Goal: Information Seeking & Learning: Learn about a topic

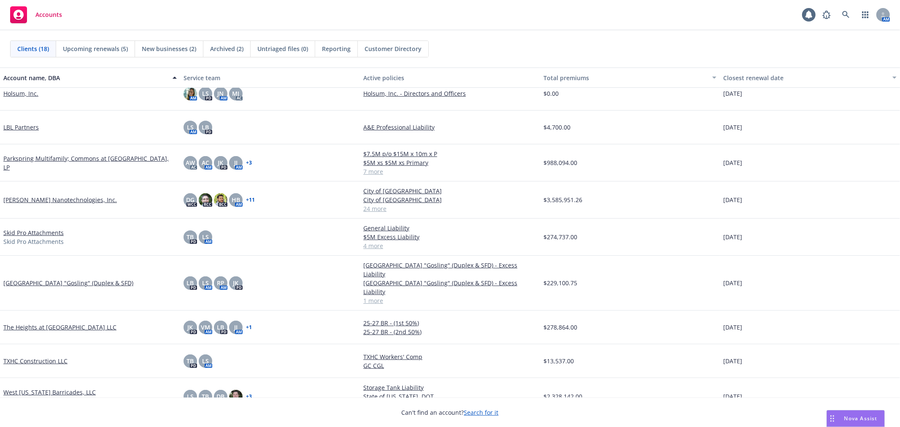
scroll to position [318, 0]
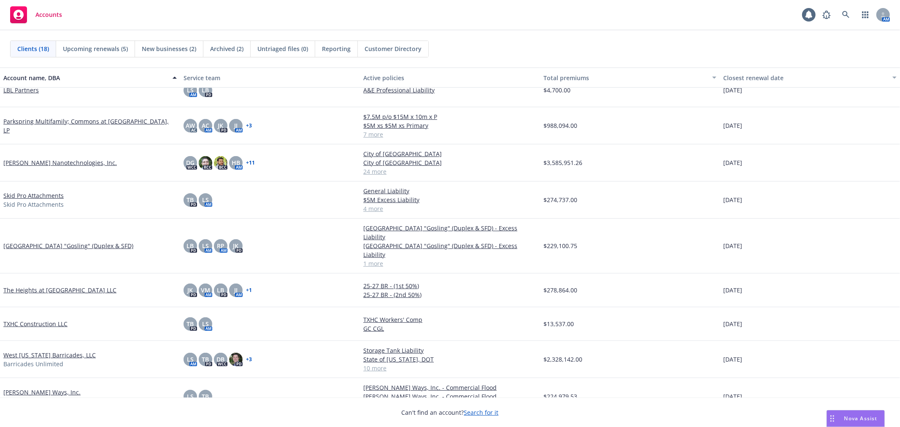
click at [21, 388] on link "[PERSON_NAME] Ways, Inc." at bounding box center [41, 392] width 77 height 9
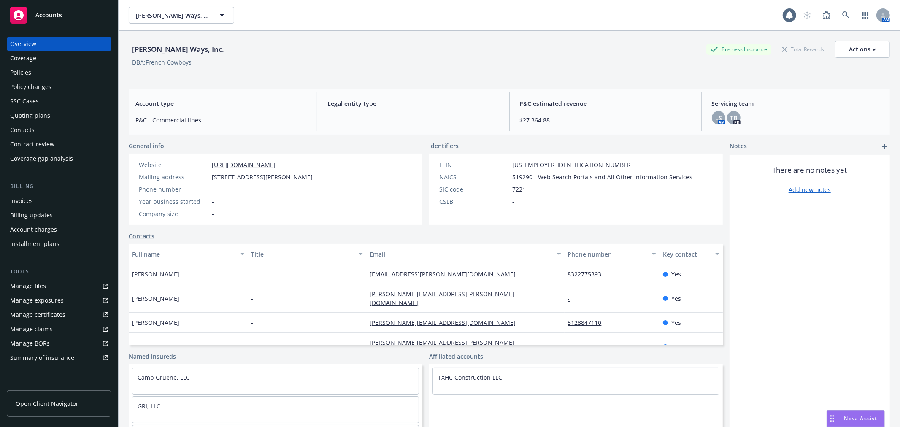
click at [103, 81] on link "Policy changes" at bounding box center [59, 87] width 105 height 14
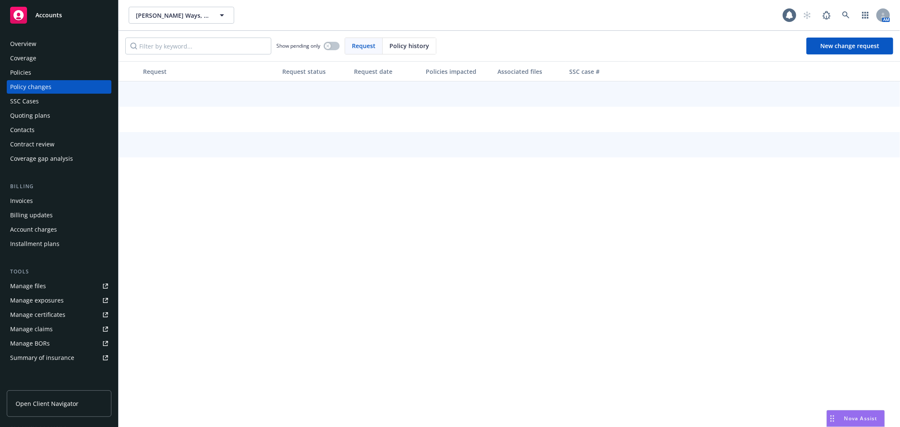
click at [99, 73] on div "Policies" at bounding box center [59, 73] width 98 height 14
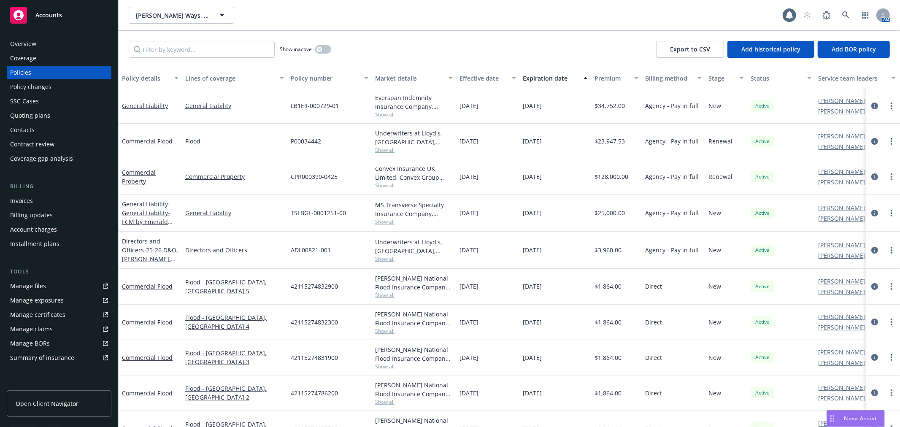
click at [47, 47] on div "Overview" at bounding box center [59, 44] width 98 height 14
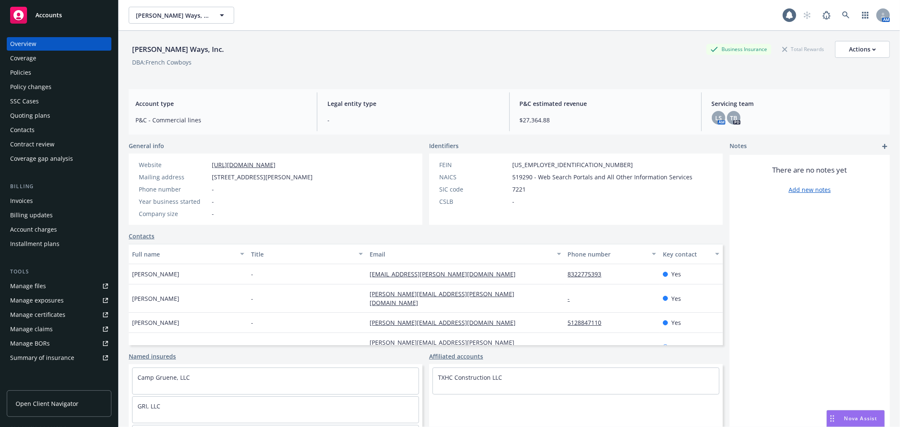
click at [136, 236] on link "Contacts" at bounding box center [142, 236] width 26 height 9
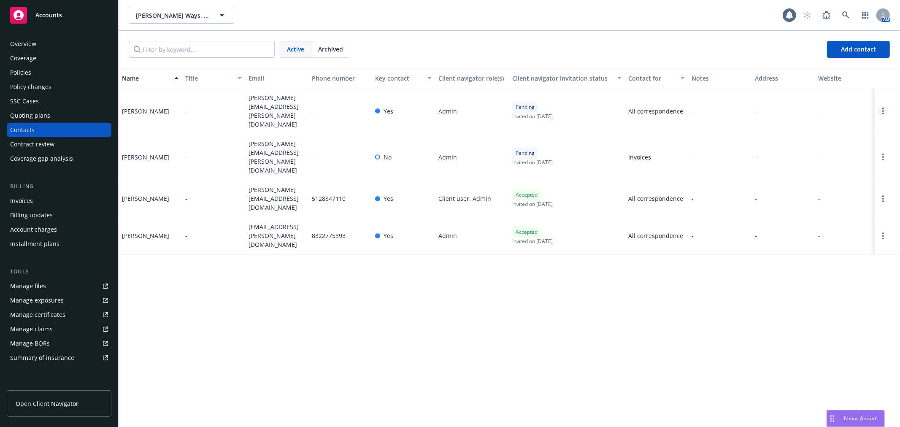
click at [884, 106] on link "Open options" at bounding box center [883, 111] width 10 height 10
click at [853, 41] on link "Edit contact" at bounding box center [843, 40] width 65 height 17
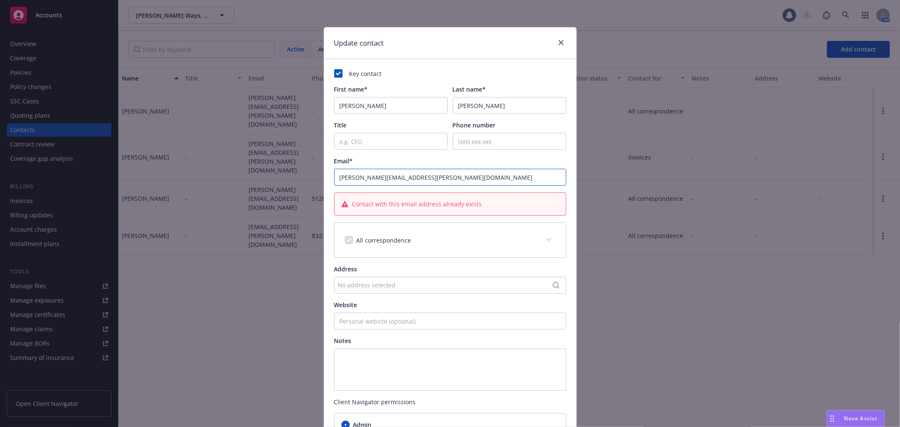
drag, startPoint x: 415, startPoint y: 176, endPoint x: 358, endPoint y: 181, distance: 57.6
click at [358, 181] on input "[PERSON_NAME][EMAIL_ADDRESS][PERSON_NAME][DOMAIN_NAME]" at bounding box center [450, 177] width 232 height 17
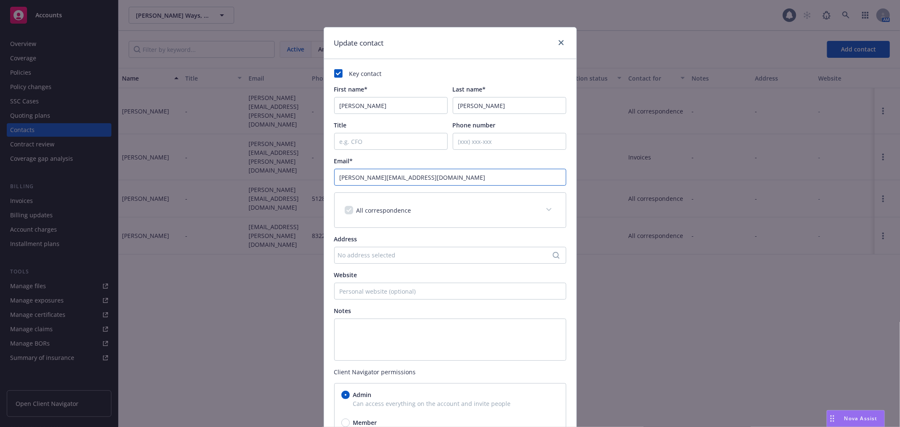
click at [376, 176] on input "[PERSON_NAME][EMAIL_ADDRESS][DOMAIN_NAME]" at bounding box center [450, 177] width 232 height 17
drag, startPoint x: 421, startPoint y: 176, endPoint x: 354, endPoint y: 180, distance: 67.6
click at [354, 180] on input "[PERSON_NAME][EMAIL_ADDRESS][DOMAIN_NAME]" at bounding box center [450, 177] width 232 height 17
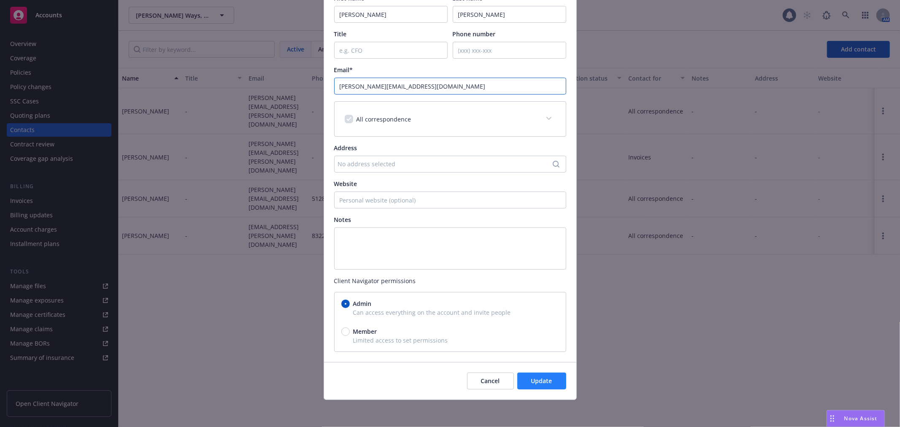
type input "[PERSON_NAME][EMAIL_ADDRESS][DOMAIN_NAME]"
click at [531, 381] on span "Update" at bounding box center [541, 381] width 21 height 8
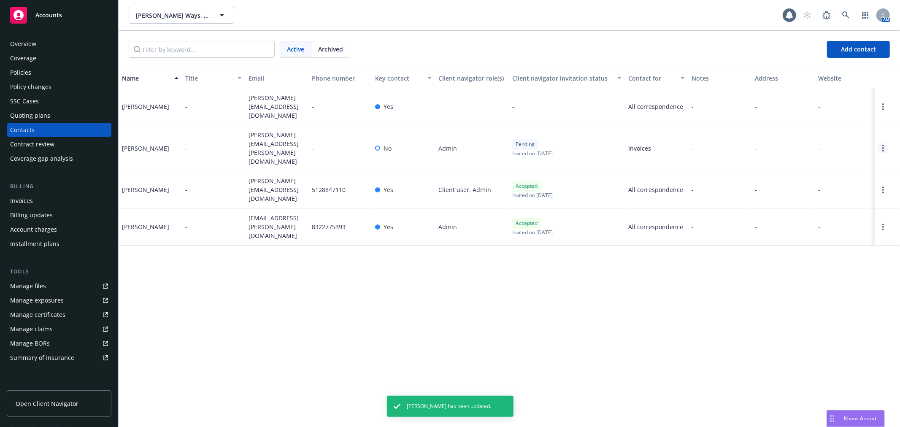
click at [885, 143] on link "Open options" at bounding box center [883, 148] width 10 height 10
click at [881, 143] on link "Open options" at bounding box center [883, 148] width 10 height 10
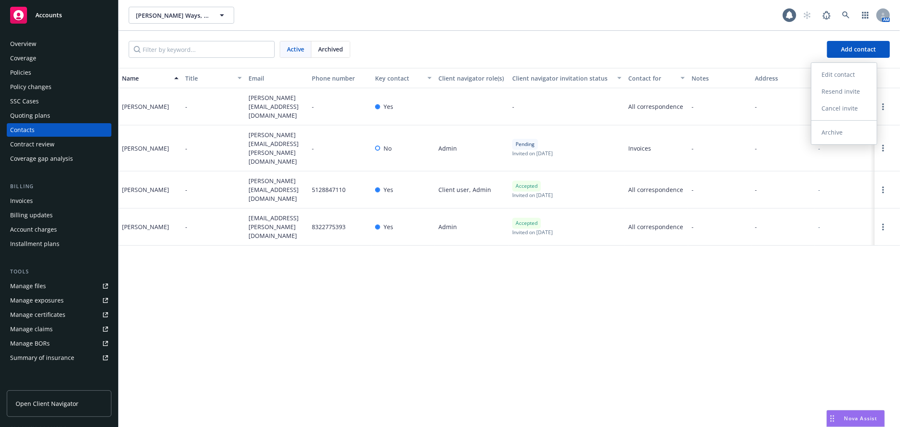
click at [857, 110] on link "Cancel invite" at bounding box center [843, 108] width 65 height 17
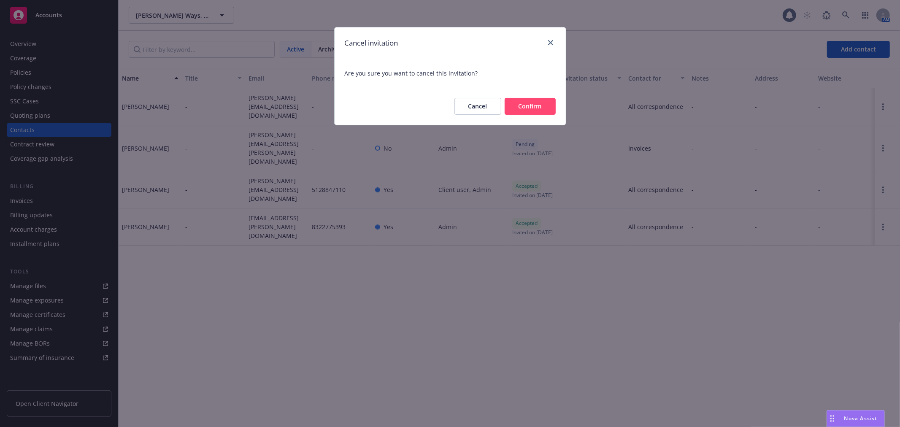
click at [530, 111] on button "Confirm" at bounding box center [530, 106] width 51 height 17
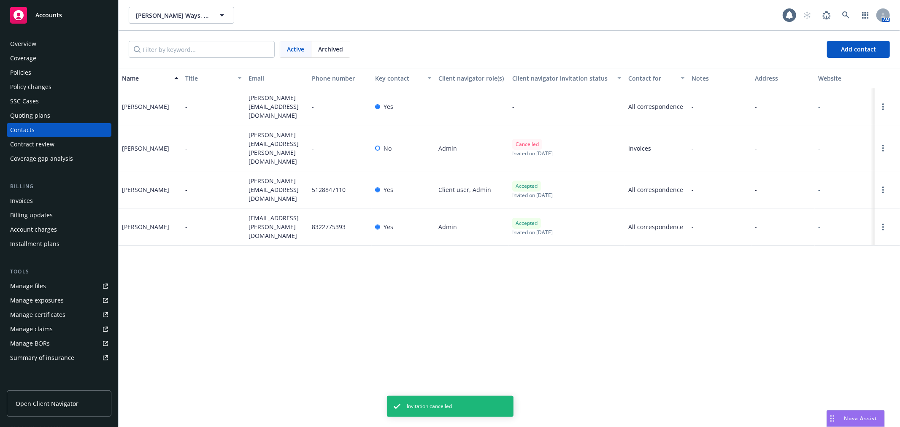
click at [147, 144] on div "[PERSON_NAME]" at bounding box center [145, 148] width 47 height 9
click at [878, 138] on div at bounding box center [887, 148] width 25 height 46
click at [880, 143] on link "Open options" at bounding box center [883, 148] width 10 height 10
click at [858, 90] on link "Edit contact" at bounding box center [843, 91] width 65 height 17
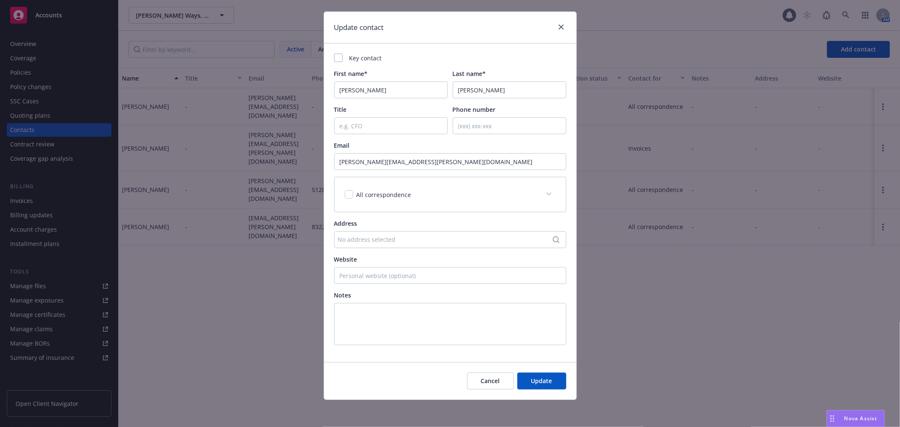
scroll to position [0, 0]
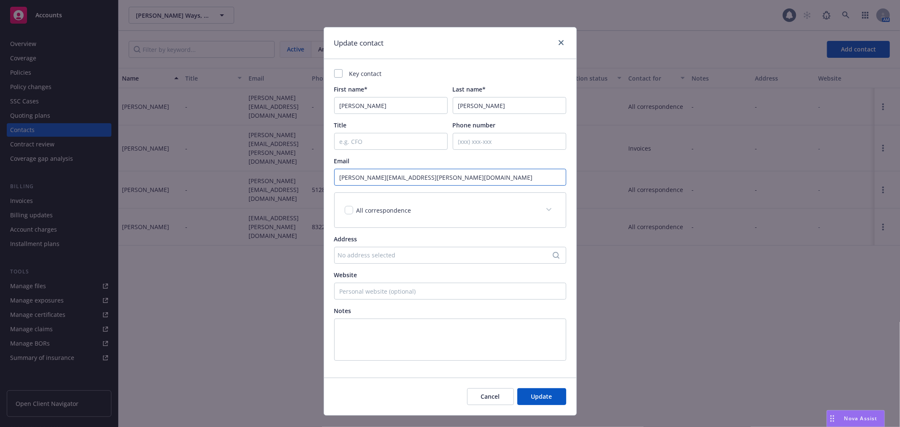
drag, startPoint x: 431, startPoint y: 179, endPoint x: 283, endPoint y: 163, distance: 149.0
click at [283, 163] on div "Update contact Key contact First name* [PERSON_NAME] Last name* [PERSON_NAME] T…" at bounding box center [450, 213] width 900 height 427
paste input "frenchcowbo"
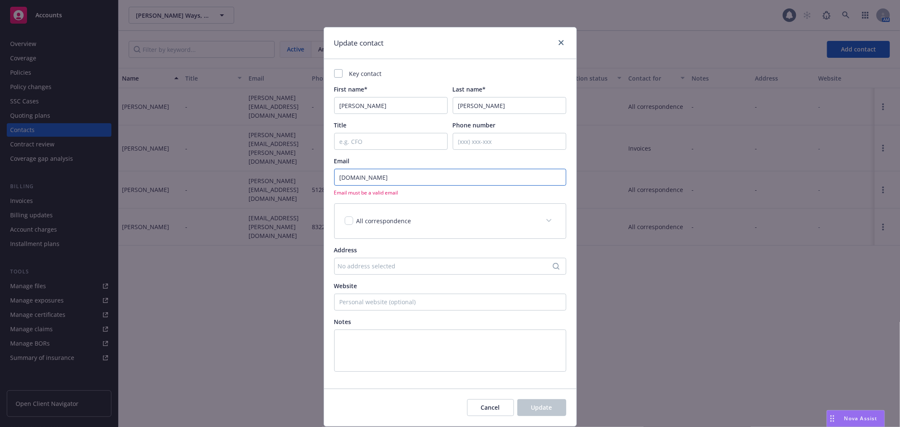
drag, startPoint x: 423, startPoint y: 176, endPoint x: 262, endPoint y: 186, distance: 161.1
click at [262, 186] on div "Update contact Key contact First name* [PERSON_NAME] Last name* [PERSON_NAME] T…" at bounding box center [450, 213] width 900 height 427
type input "[DOMAIN_NAME]"
click at [479, 411] on button "Cancel" at bounding box center [490, 407] width 47 height 17
click at [479, 411] on div "Name Title Email Phone number Key contact Client navigator role(s) Client navig…" at bounding box center [509, 247] width 781 height 359
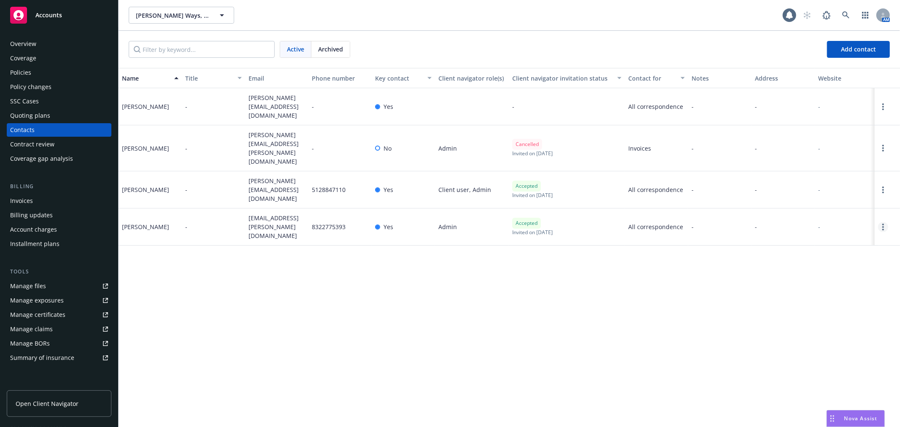
click at [881, 222] on link "Open options" at bounding box center [883, 227] width 10 height 10
click at [826, 144] on link "Edit contact" at bounding box center [819, 142] width 115 height 17
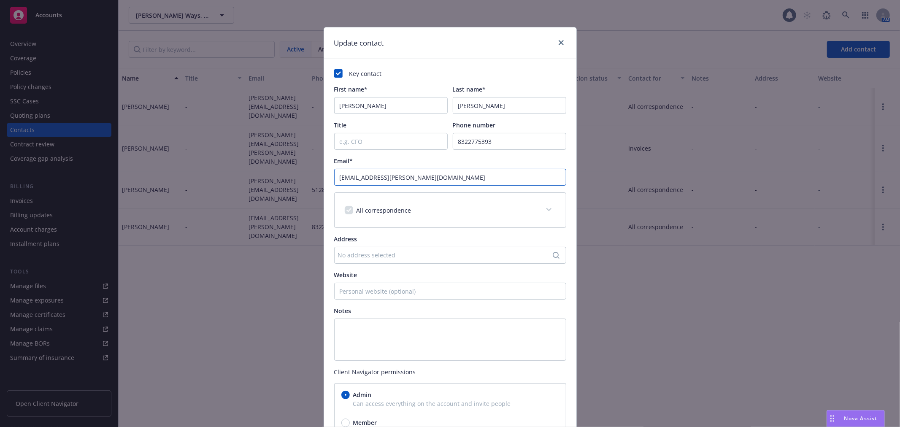
drag, startPoint x: 404, startPoint y: 179, endPoint x: 351, endPoint y: 181, distance: 52.8
click at [351, 181] on input "[EMAIL_ADDRESS][PERSON_NAME][DOMAIN_NAME]" at bounding box center [450, 177] width 232 height 17
paste input "frenchcowbo"
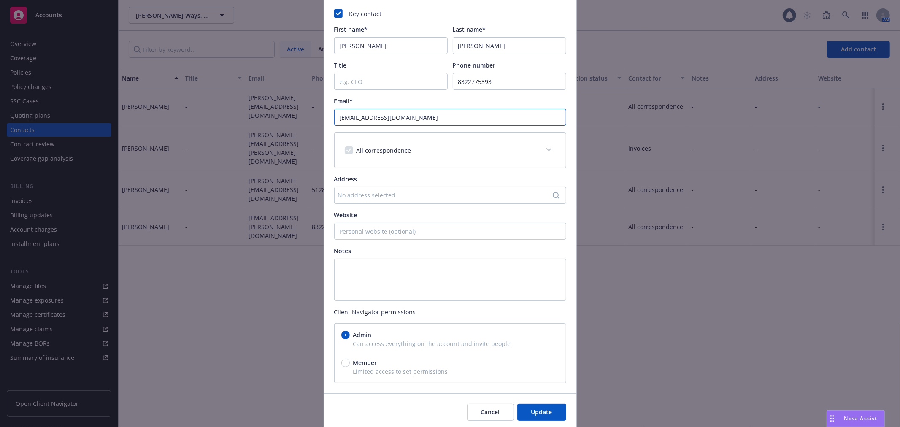
scroll to position [91, 0]
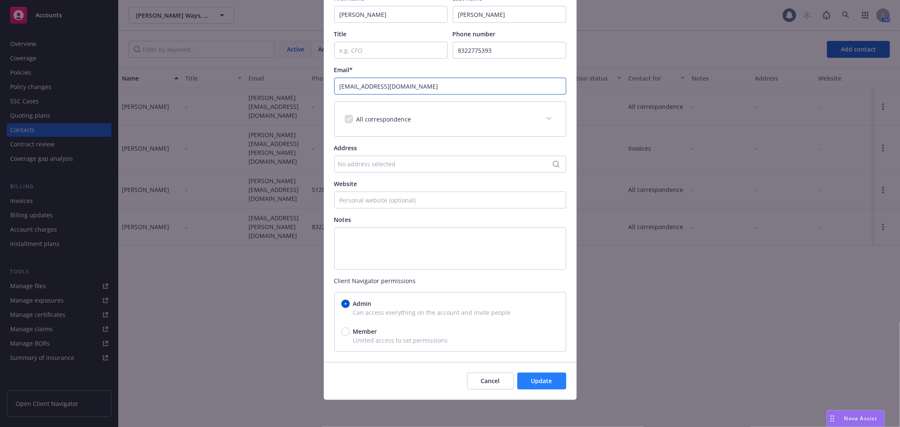
type input "[EMAIL_ADDRESS][DOMAIN_NAME]"
click at [538, 377] on span "Update" at bounding box center [541, 381] width 21 height 8
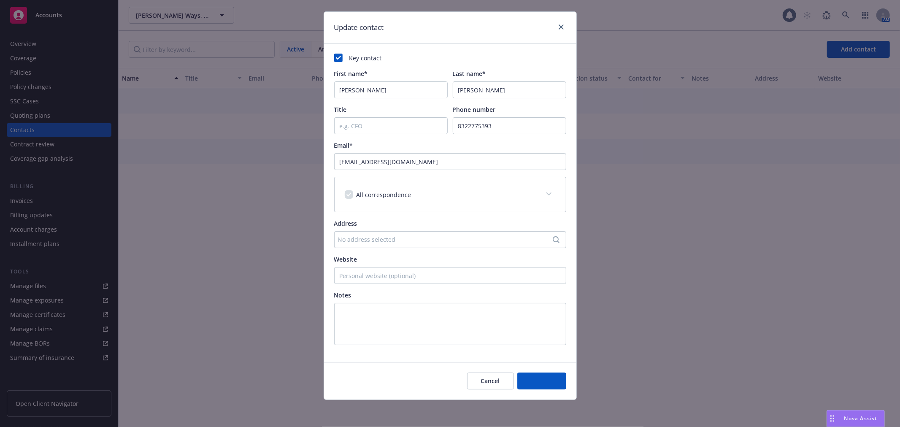
scroll to position [16, 0]
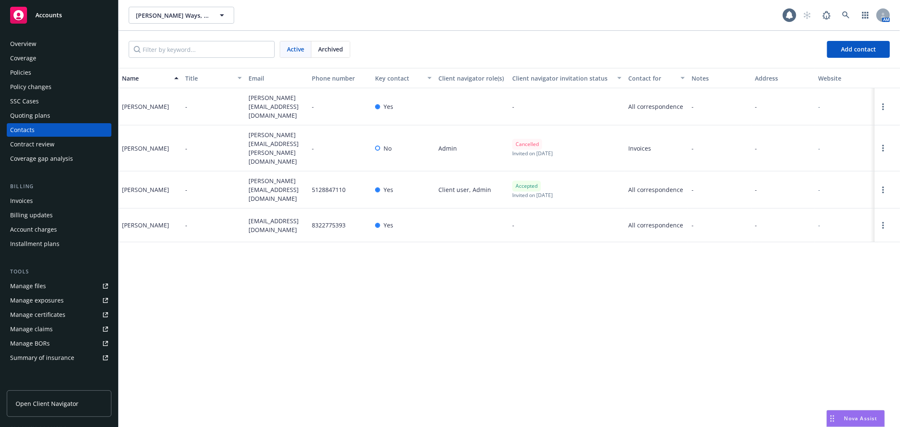
click at [576, 396] on div "Name Title Email Phone number Key contact Client navigator role(s) Client navig…" at bounding box center [509, 247] width 781 height 359
click at [884, 147] on circle "Open options" at bounding box center [883, 148] width 2 height 2
click at [867, 128] on link "Archive" at bounding box center [843, 132] width 65 height 17
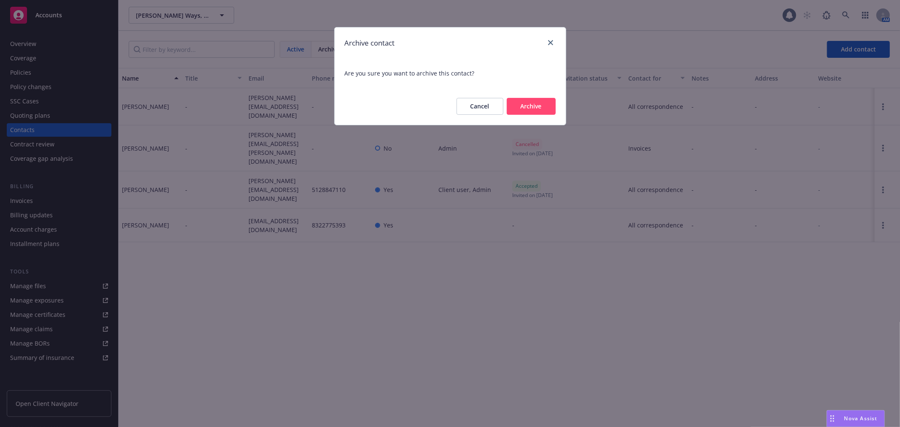
click at [540, 107] on button "Archive" at bounding box center [531, 106] width 49 height 17
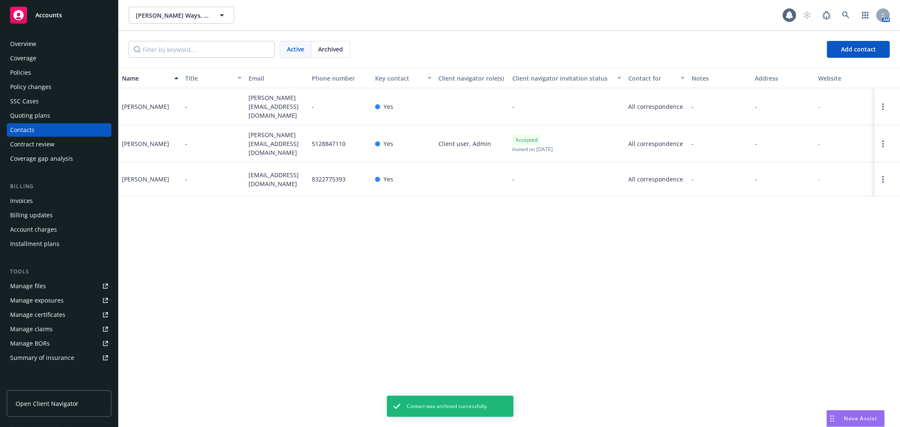
click at [58, 41] on div "Overview" at bounding box center [59, 44] width 98 height 14
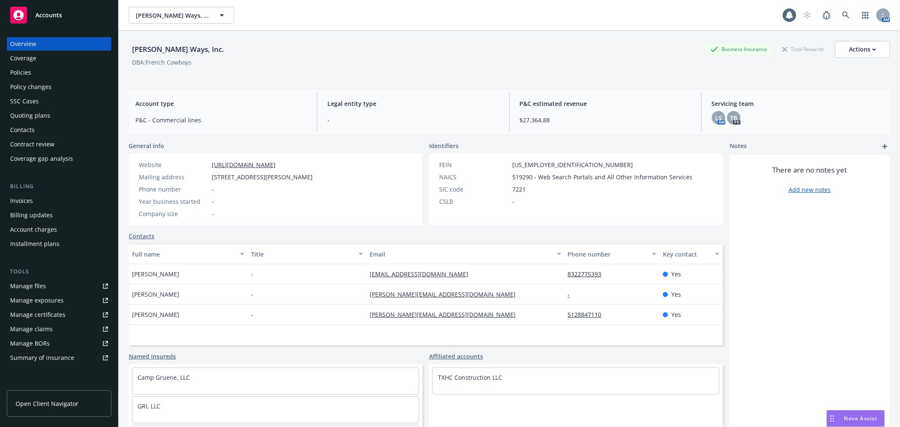
click at [383, 57] on div "[PERSON_NAME] Ways, Inc. Business Insurance Total Rewards Actions" at bounding box center [509, 49] width 761 height 17
drag, startPoint x: 136, startPoint y: 47, endPoint x: 226, endPoint y: 53, distance: 90.1
click at [226, 53] on div "[PERSON_NAME] Ways, Inc. Business Insurance Total Rewards Actions" at bounding box center [509, 49] width 761 height 17
drag, startPoint x: 197, startPoint y: 62, endPoint x: 193, endPoint y: 69, distance: 8.5
click at [197, 62] on div "DBA: French Cowboys" at bounding box center [509, 62] width 761 height 9
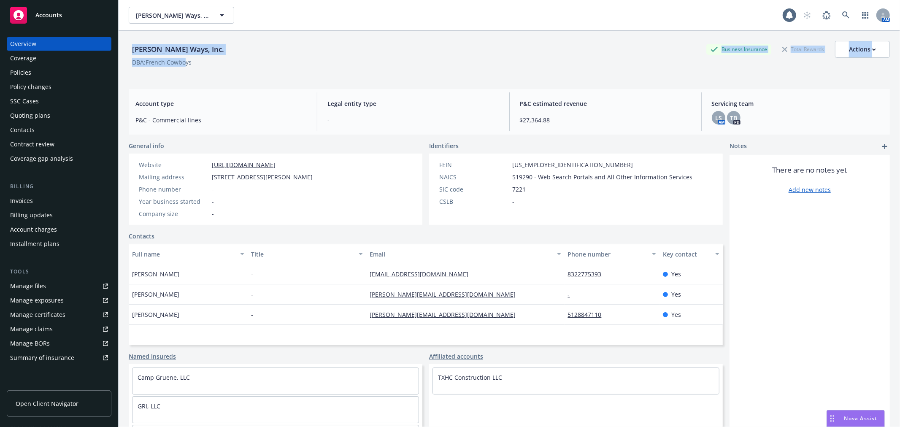
drag, startPoint x: 185, startPoint y: 65, endPoint x: 130, endPoint y: 46, distance: 58.0
click at [130, 46] on div "[PERSON_NAME] Ways, Inc. Business Insurance Total Rewards Actions DBA: French C…" at bounding box center [509, 58] width 761 height 35
click at [132, 48] on div "[PERSON_NAME] Ways, Inc." at bounding box center [178, 49] width 99 height 11
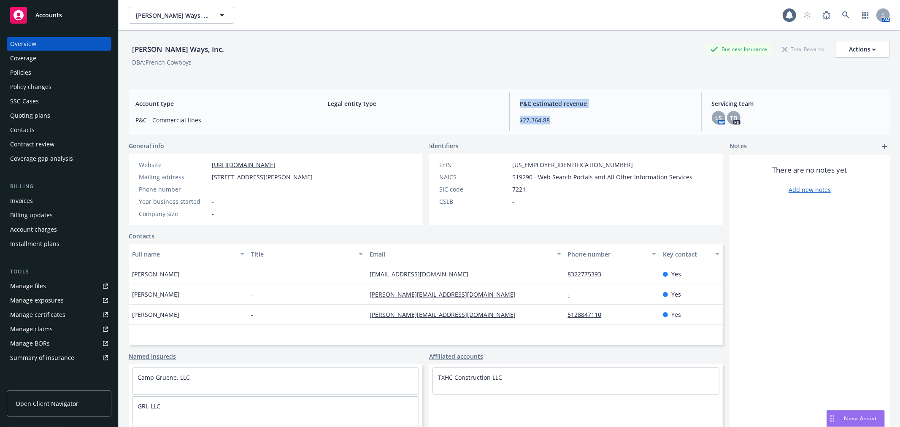
drag, startPoint x: 520, startPoint y: 104, endPoint x: 563, endPoint y: 125, distance: 47.6
click at [563, 125] on div "P&C estimated revenue $27,364.88" at bounding box center [605, 111] width 185 height 39
drag, startPoint x: 563, startPoint y: 125, endPoint x: 559, endPoint y: 122, distance: 5.7
click at [562, 124] on div "P&C estimated revenue $27,364.88" at bounding box center [605, 111] width 185 height 39
click at [543, 119] on span "$27,364.88" at bounding box center [605, 120] width 171 height 9
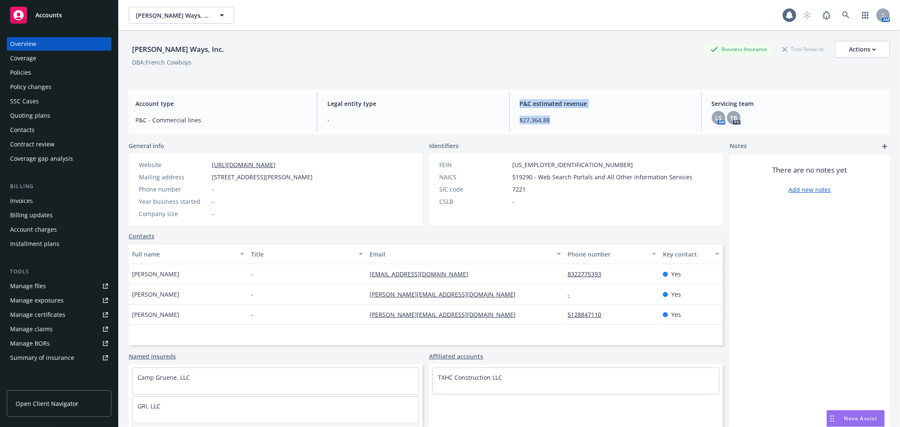
drag, startPoint x: 547, startPoint y: 121, endPoint x: 516, endPoint y: 103, distance: 35.6
click at [516, 103] on div "P&C estimated revenue $27,364.88" at bounding box center [605, 111] width 185 height 39
click at [520, 103] on span "P&C estimated revenue" at bounding box center [605, 103] width 171 height 9
drag, startPoint x: 138, startPoint y: 45, endPoint x: 208, endPoint y: 51, distance: 70.8
click at [208, 51] on div "[PERSON_NAME] Ways, Inc. Business Insurance Total Rewards Actions" at bounding box center [509, 49] width 761 height 17
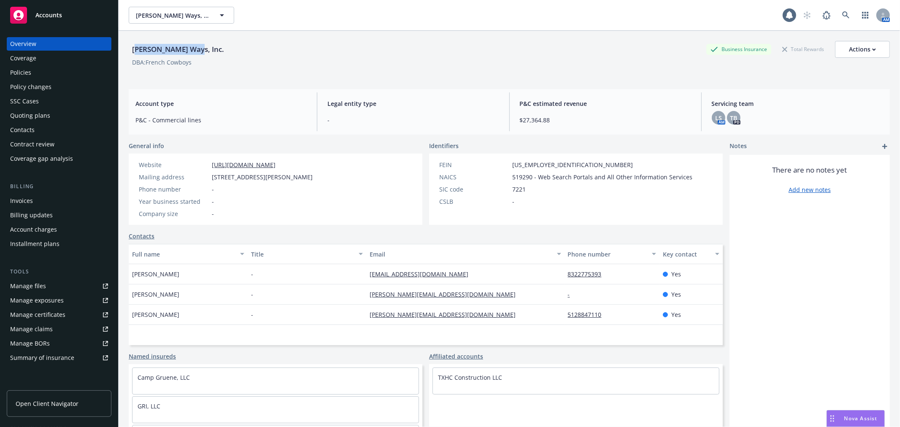
click at [208, 51] on div "[PERSON_NAME] Ways, Inc. Business Insurance Total Rewards Actions" at bounding box center [509, 49] width 761 height 17
click at [199, 59] on div "DBA: French Cowboys" at bounding box center [509, 62] width 761 height 9
drag, startPoint x: 133, startPoint y: 49, endPoint x: 188, endPoint y: 66, distance: 57.4
click at [187, 66] on div "[PERSON_NAME] Ways, Inc. Business Insurance Total Rewards Actions DBA: French C…" at bounding box center [509, 58] width 761 height 35
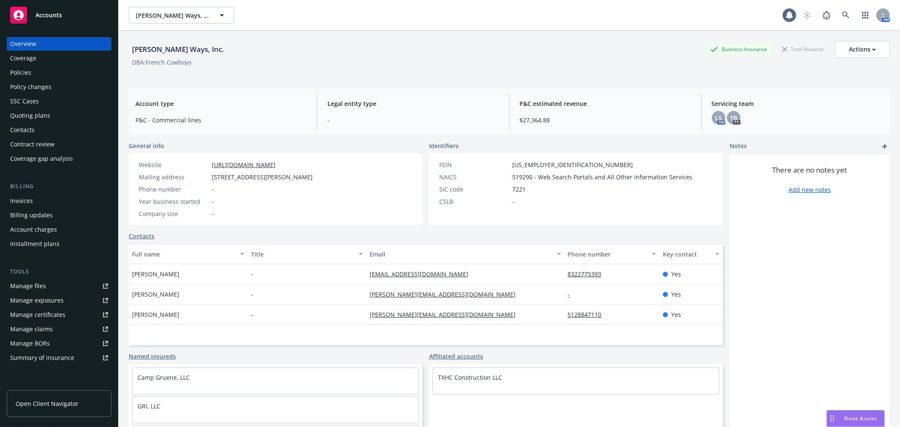
drag, startPoint x: 188, startPoint y: 66, endPoint x: 205, endPoint y: 62, distance: 17.3
click at [191, 66] on div "DBA: French Cowboys" at bounding box center [161, 62] width 59 height 9
drag, startPoint x: 184, startPoint y: 62, endPoint x: 222, endPoint y: 67, distance: 38.3
click at [222, 67] on div "[PERSON_NAME] Ways, Inc. Business Insurance Total Rewards Actions DBA: French C…" at bounding box center [509, 58] width 761 height 35
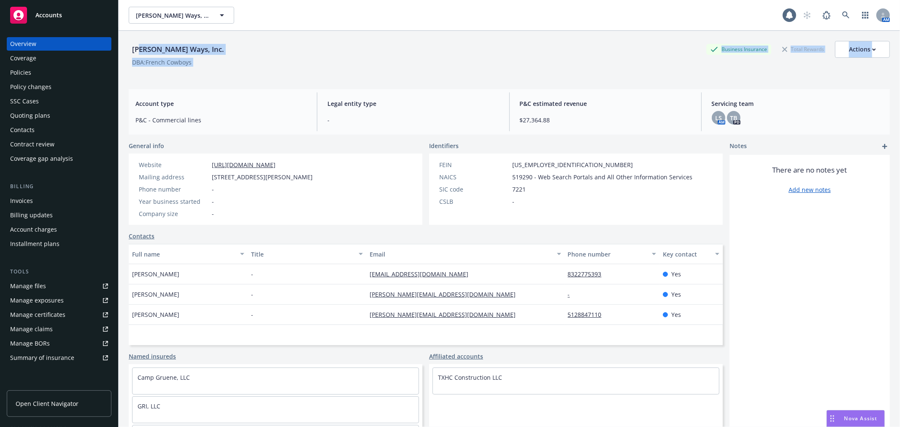
drag, startPoint x: 222, startPoint y: 68, endPoint x: 141, endPoint y: 47, distance: 83.6
click at [141, 47] on div "[PERSON_NAME] Ways, Inc. Business Insurance Total Rewards Actions DBA: French C…" at bounding box center [509, 58] width 761 height 35
click at [128, 48] on div "[PERSON_NAME] Ways, Inc. Business Insurance Total Rewards Actions DBA: French C…" at bounding box center [509, 244] width 781 height 427
click at [132, 48] on div "[PERSON_NAME] Ways, Inc." at bounding box center [178, 49] width 99 height 11
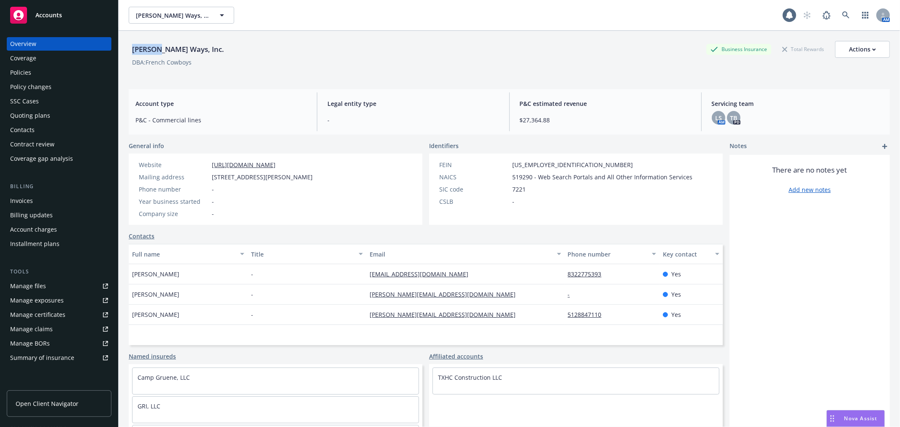
click at [132, 48] on div "[PERSON_NAME] Ways, Inc." at bounding box center [178, 49] width 99 height 11
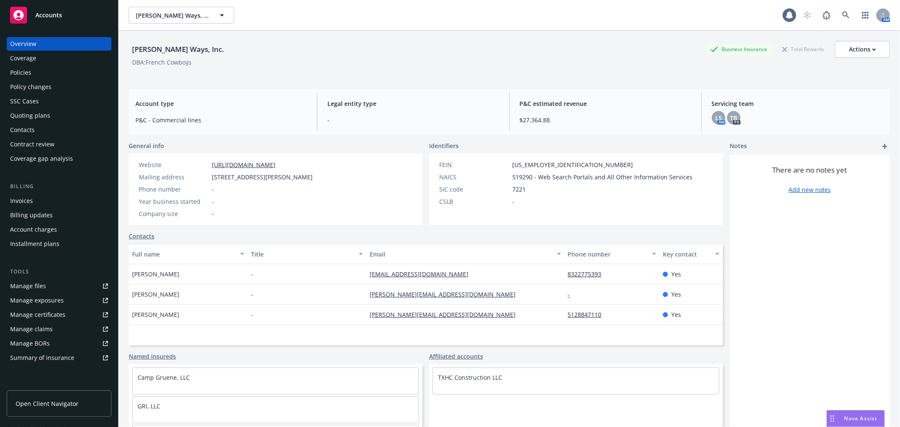
click at [41, 76] on div "Policies" at bounding box center [59, 73] width 98 height 14
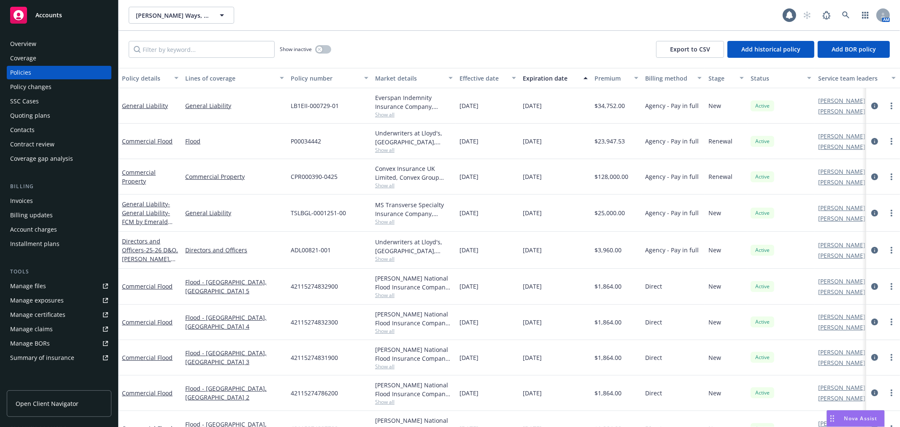
click at [386, 55] on div "Show inactive Export to CSV Add historical policy Add BOR policy" at bounding box center [509, 49] width 781 height 37
drag, startPoint x: 596, startPoint y: 104, endPoint x: 641, endPoint y: 99, distance: 45.4
click at [641, 99] on div "$34,752.00" at bounding box center [616, 105] width 51 height 35
click at [593, 55] on div "Show inactive Export to CSV Add historical policy Add BOR policy" at bounding box center [509, 49] width 781 height 37
click at [597, 49] on div "Show inactive Export to CSV Add historical policy Add BOR policy" at bounding box center [509, 49] width 781 height 37
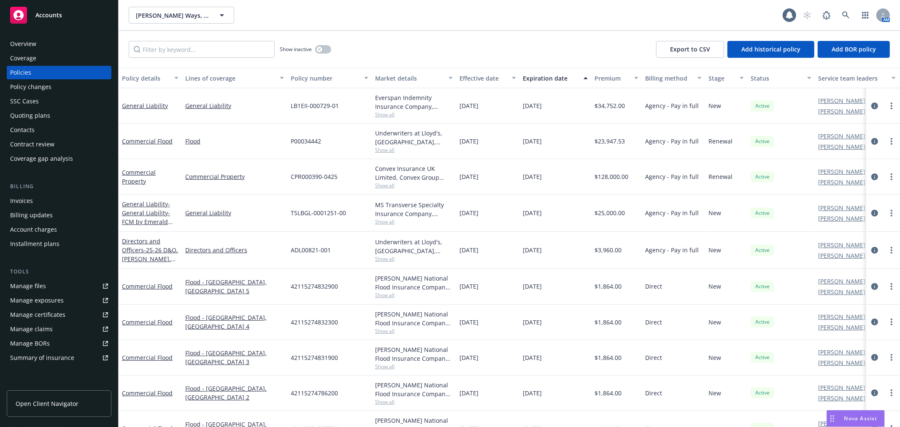
click at [758, 2] on div "[PERSON_NAME] Ways, Inc. [PERSON_NAME] Ways, Inc. 1 AM" at bounding box center [509, 15] width 781 height 30
click at [35, 199] on div "Invoices" at bounding box center [59, 201] width 98 height 14
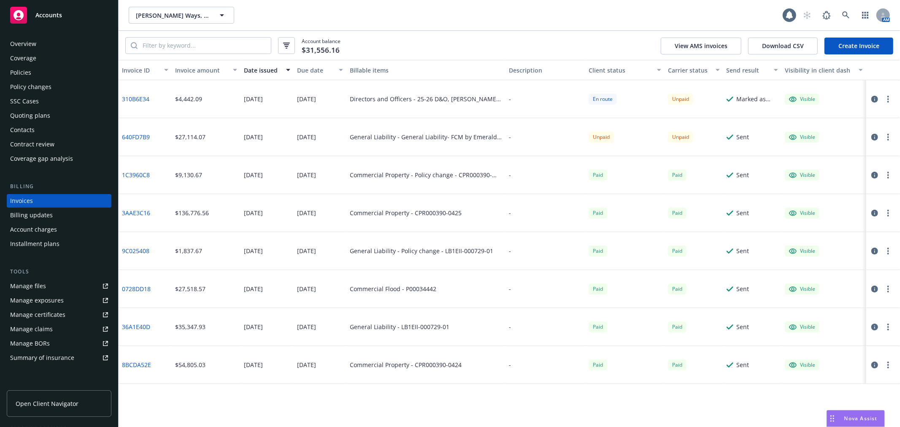
click at [600, 100] on div "En route" at bounding box center [603, 99] width 28 height 11
click at [52, 76] on div "Policies" at bounding box center [59, 73] width 98 height 14
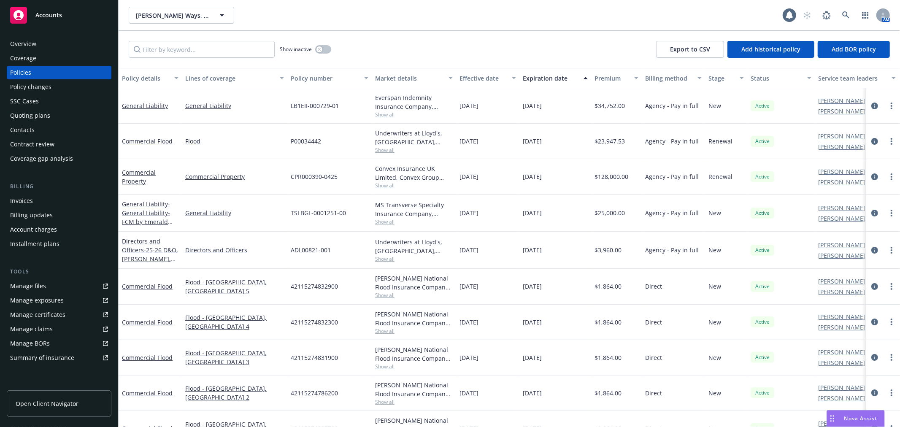
click at [410, 31] on div "Show inactive Export to CSV Add historical policy Add BOR policy" at bounding box center [509, 49] width 781 height 37
click at [409, 30] on div "[PERSON_NAME] Ways, Inc. [PERSON_NAME] Ways, Inc. 1 AM" at bounding box center [509, 15] width 781 height 30
click at [408, 17] on div "[PERSON_NAME] Ways, Inc. [PERSON_NAME] Ways, Inc." at bounding box center [456, 15] width 654 height 17
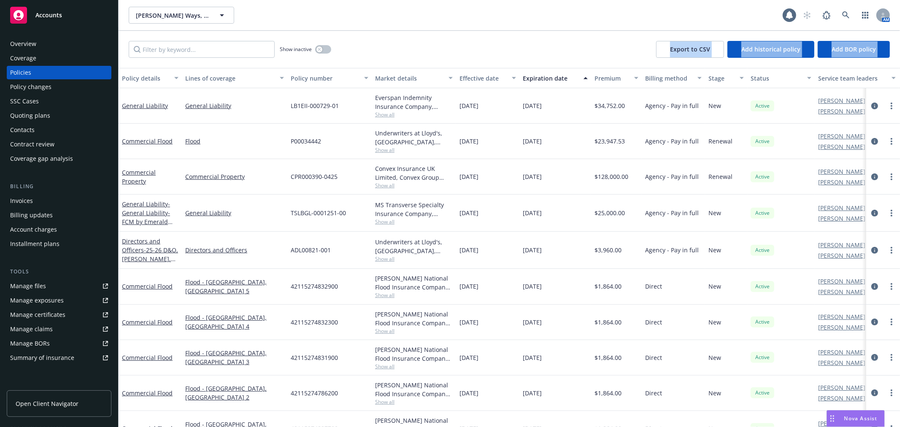
drag, startPoint x: 125, startPoint y: 64, endPoint x: 600, endPoint y: 2, distance: 478.7
click at [648, 35] on div "Show inactive Export to CSV Add historical policy Add BOR policy" at bounding box center [509, 49] width 781 height 37
click at [508, 35] on div "Show inactive Export to CSV Add historical policy Add BOR policy" at bounding box center [509, 49] width 781 height 37
click at [504, 31] on div "Show inactive Export to CSV Add historical policy Add BOR policy" at bounding box center [509, 49] width 781 height 37
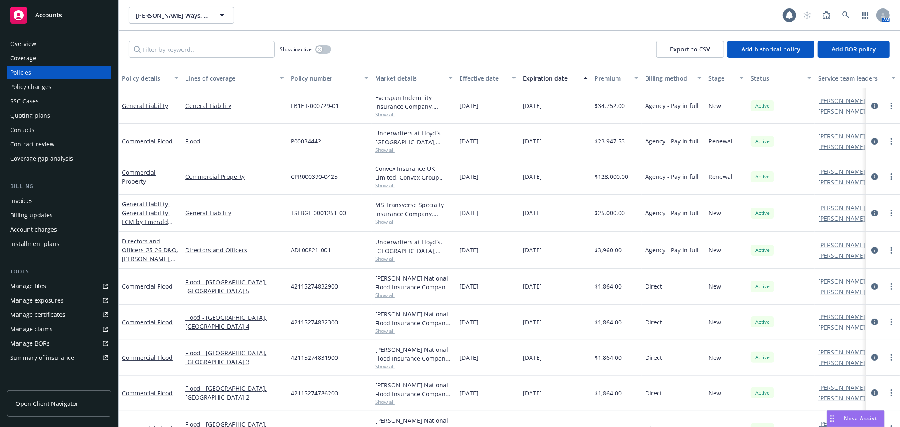
click at [503, 30] on div "[PERSON_NAME] Ways, Inc. [PERSON_NAME] Ways, Inc. 1 AM" at bounding box center [509, 15] width 781 height 30
drag, startPoint x: 435, startPoint y: 62, endPoint x: 293, endPoint y: 13, distance: 150.8
click at [282, 3] on div "[PERSON_NAME] Ways, Inc. [PERSON_NAME] Ways, Inc. 1 AM Show inactive Export to …" at bounding box center [509, 213] width 781 height 427
click at [309, 22] on div "[PERSON_NAME] Ways, Inc. [PERSON_NAME] Ways, Inc." at bounding box center [456, 15] width 654 height 17
click at [296, 38] on div "Show inactive Export to CSV Add historical policy Add BOR policy" at bounding box center [509, 49] width 781 height 37
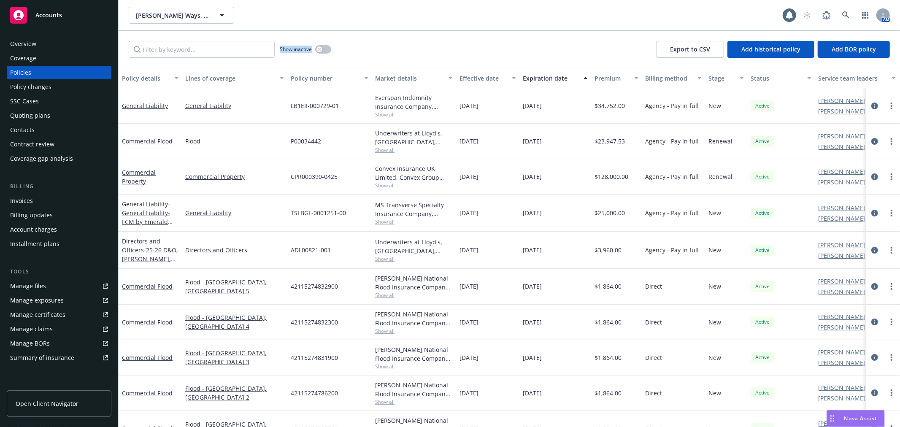
drag, startPoint x: 279, startPoint y: 49, endPoint x: 394, endPoint y: 49, distance: 114.3
click at [394, 49] on div "Show inactive Export to CSV Add historical policy Add BOR policy" at bounding box center [509, 49] width 781 height 37
drag, startPoint x: 394, startPoint y: 49, endPoint x: 294, endPoint y: 39, distance: 100.0
click at [263, 38] on div "Show inactive Export to CSV Add historical policy Add BOR policy" at bounding box center [509, 49] width 781 height 37
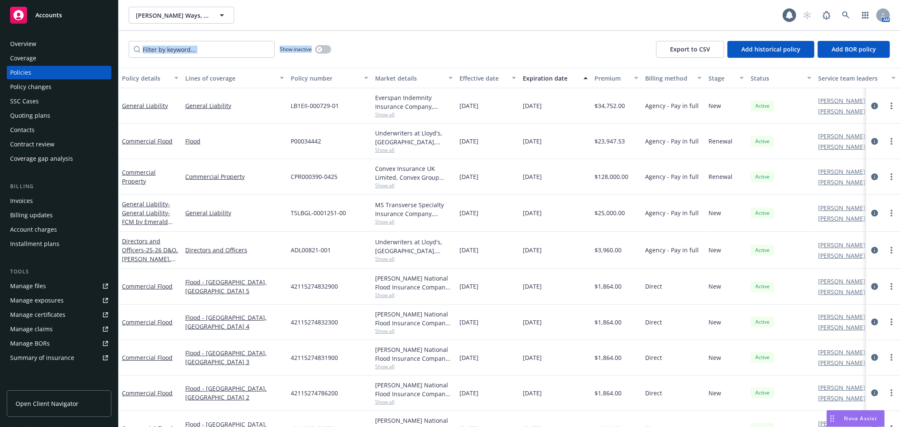
click at [295, 39] on div "Show inactive Export to CSV Add historical policy Add BOR policy" at bounding box center [509, 49] width 781 height 37
drag, startPoint x: 283, startPoint y: 46, endPoint x: 319, endPoint y: 49, distance: 36.0
click at [319, 49] on div "Show inactive" at bounding box center [305, 49] width 51 height 17
click at [424, 29] on div "[PERSON_NAME] Ways, Inc. [PERSON_NAME] Ways, Inc. 1 AM" at bounding box center [509, 15] width 781 height 30
drag, startPoint x: 278, startPoint y: 48, endPoint x: 331, endPoint y: 49, distance: 53.6
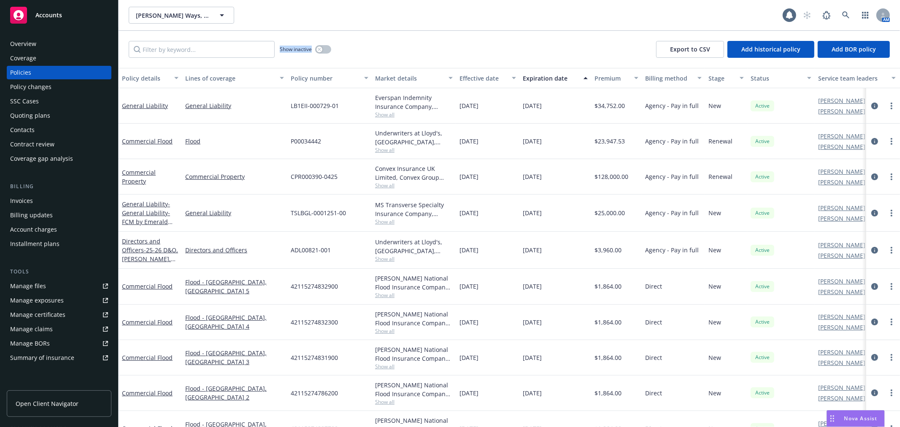
click at [329, 49] on div "Show inactive" at bounding box center [230, 49] width 203 height 17
click at [386, 39] on div "Show inactive Export to CSV Add historical policy Add BOR policy" at bounding box center [509, 49] width 781 height 37
drag, startPoint x: 279, startPoint y: 51, endPoint x: 298, endPoint y: 53, distance: 19.4
click at [282, 51] on div "Show inactive" at bounding box center [230, 49] width 203 height 17
drag, startPoint x: 298, startPoint y: 53, endPoint x: 308, endPoint y: 55, distance: 10.0
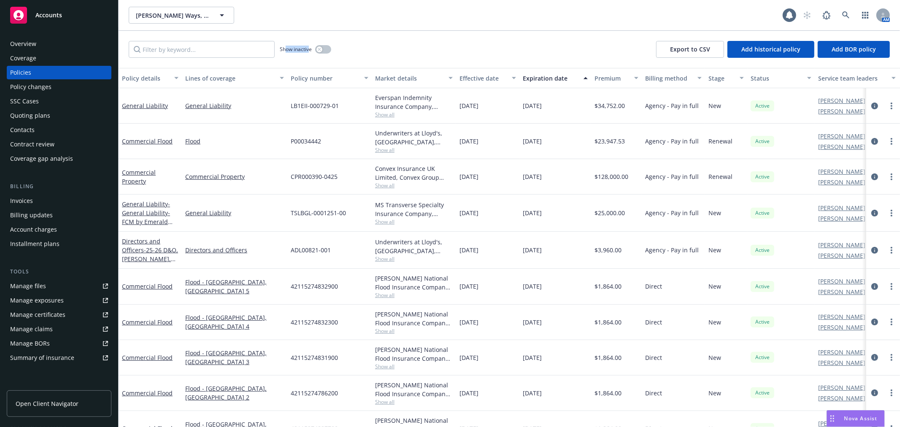
click at [308, 55] on div "Show inactive" at bounding box center [305, 49] width 51 height 17
click at [432, 31] on div "Show inactive Export to CSV Add historical policy Add BOR policy" at bounding box center [509, 49] width 781 height 37
click at [366, 0] on div "[PERSON_NAME] Ways, Inc. [PERSON_NAME] Ways, Inc. 1 AM" at bounding box center [509, 15] width 781 height 30
drag, startPoint x: 280, startPoint y: 48, endPoint x: 311, endPoint y: 48, distance: 31.2
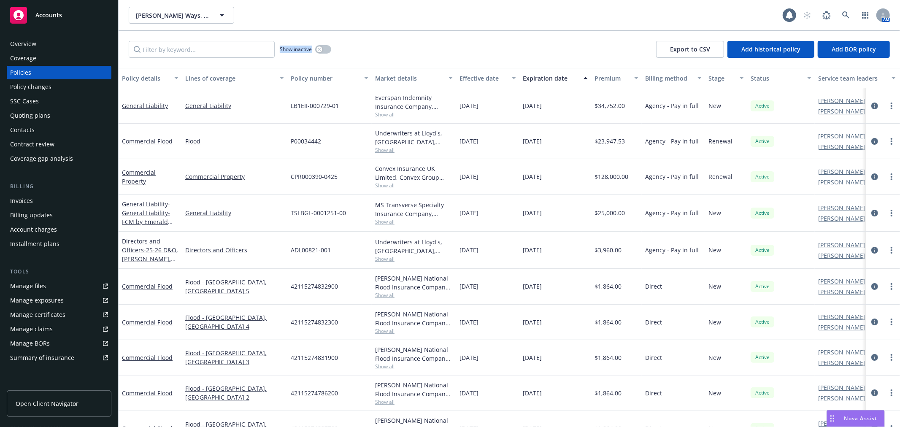
click at [311, 48] on span "Show inactive" at bounding box center [296, 49] width 32 height 7
click at [308, 49] on span "Show inactive" at bounding box center [296, 49] width 32 height 7
click at [373, 31] on div "Show inactive Export to CSV Add historical policy Add BOR policy" at bounding box center [509, 49] width 781 height 37
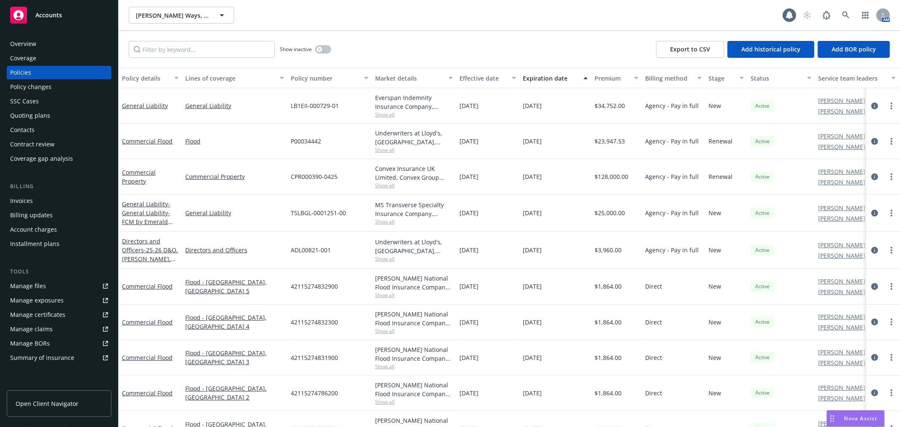
click at [498, 31] on div "Show inactive Export to CSV Add historical policy Add BOR policy" at bounding box center [509, 49] width 781 height 37
click at [497, 31] on div "Show inactive Export to CSV Add historical policy Add BOR policy" at bounding box center [509, 49] width 781 height 37
click at [137, 212] on span "- General Liability- FCM by Emerald Stay" at bounding box center [147, 217] width 51 height 35
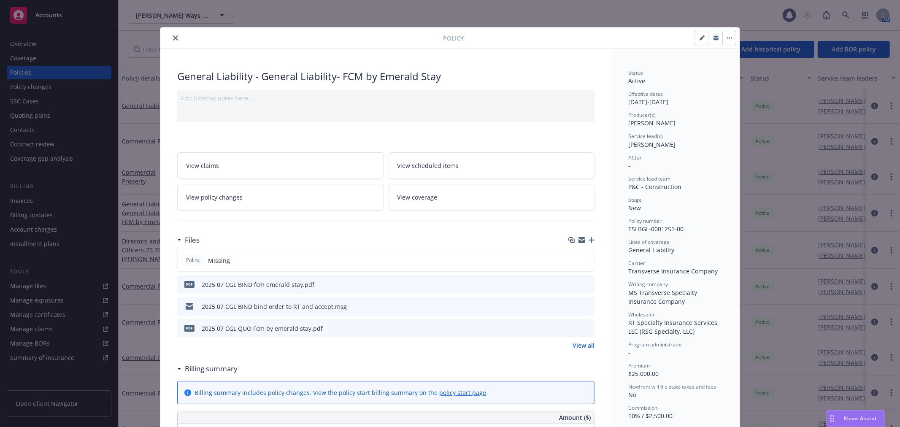
click at [175, 35] on button "close" at bounding box center [175, 38] width 10 height 10
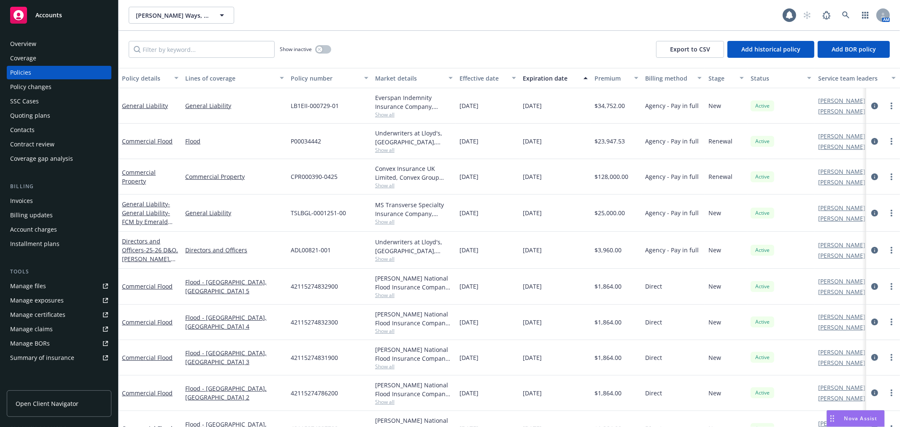
click at [463, 31] on div "Show inactive Export to CSV Add historical policy Add BOR policy" at bounding box center [509, 49] width 781 height 37
click at [54, 281] on link "Manage files" at bounding box center [59, 286] width 105 height 14
click at [143, 222] on span "- General Liability- FCM by Emerald Stay" at bounding box center [147, 217] width 51 height 35
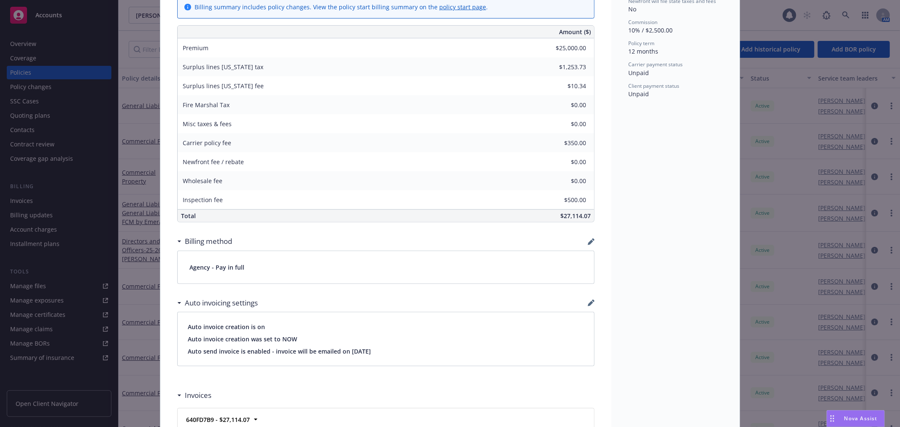
scroll to position [541, 0]
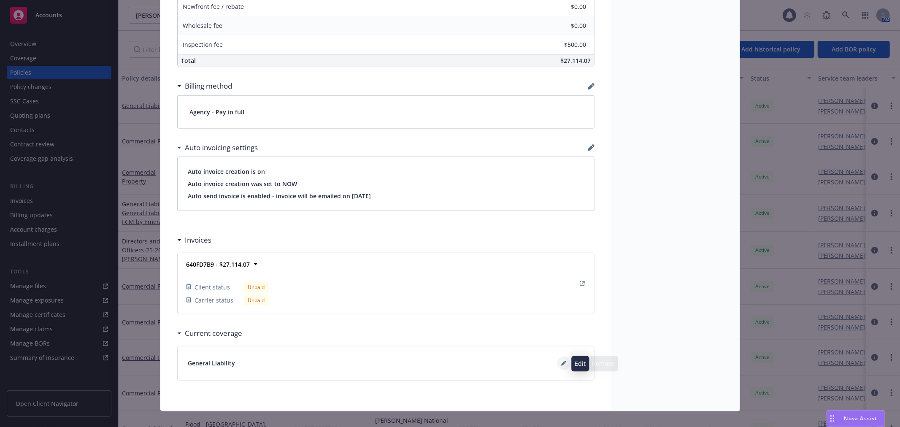
click at [561, 363] on icon at bounding box center [563, 363] width 5 height 5
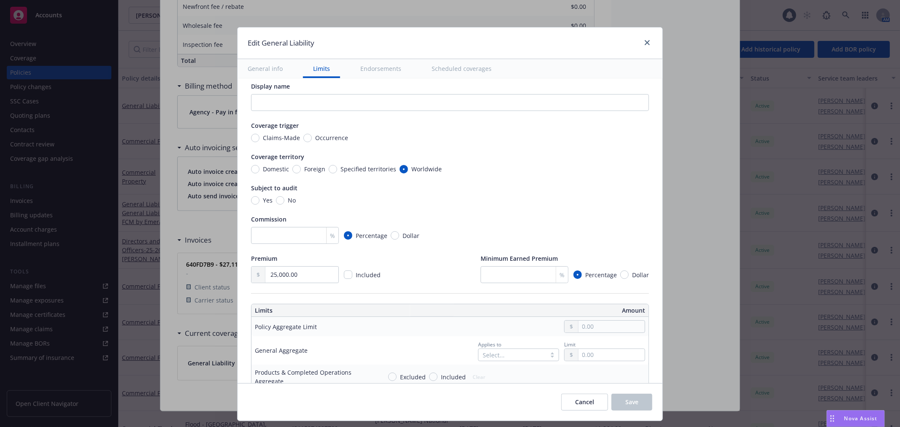
scroll to position [0, 0]
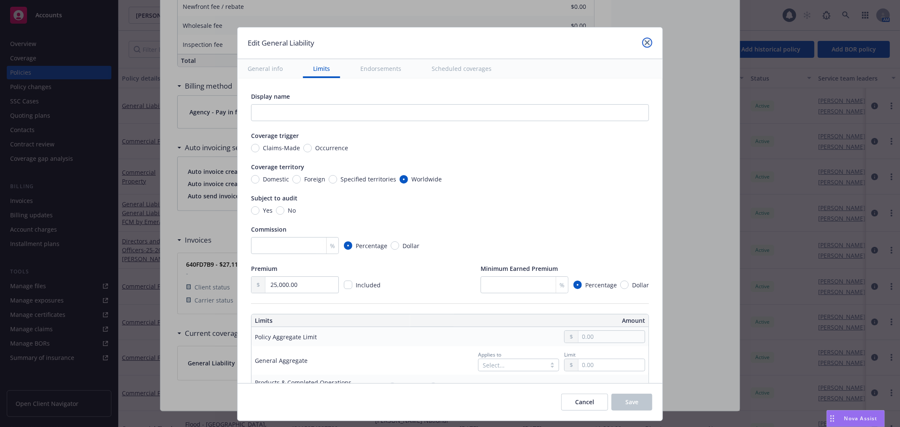
click at [645, 43] on icon "close" at bounding box center [647, 42] width 5 height 5
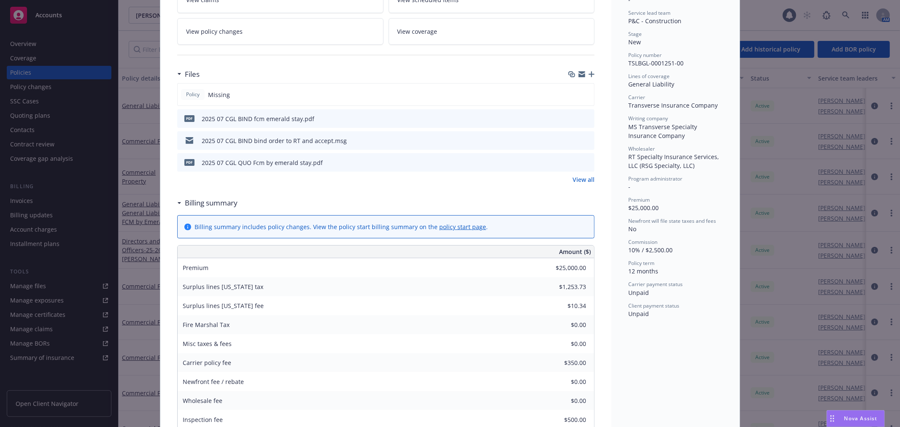
scroll to position [72, 0]
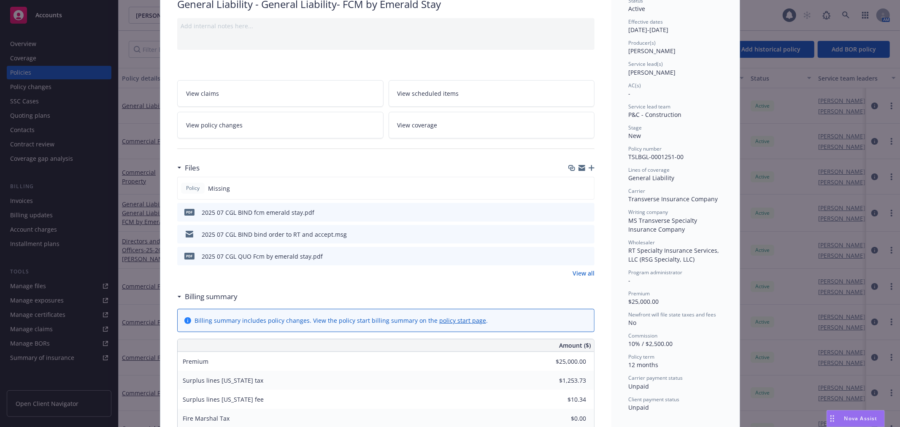
click at [583, 213] on icon "preview file" at bounding box center [587, 212] width 8 height 6
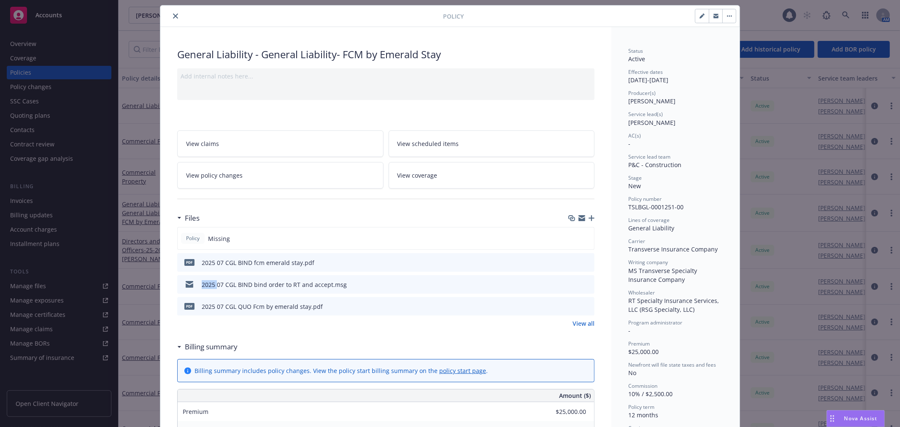
scroll to position [0, 0]
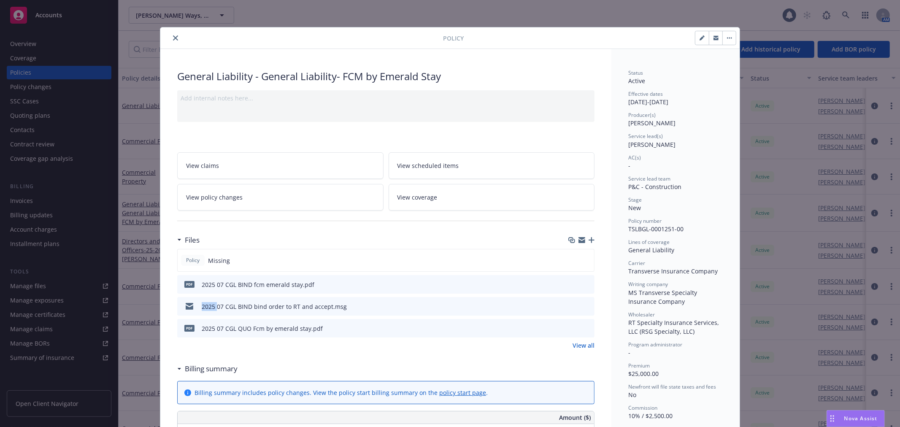
click at [173, 40] on icon "close" at bounding box center [175, 37] width 5 height 5
drag, startPoint x: 170, startPoint y: 40, endPoint x: 192, endPoint y: 31, distance: 23.5
click at [173, 40] on icon "close" at bounding box center [175, 37] width 5 height 5
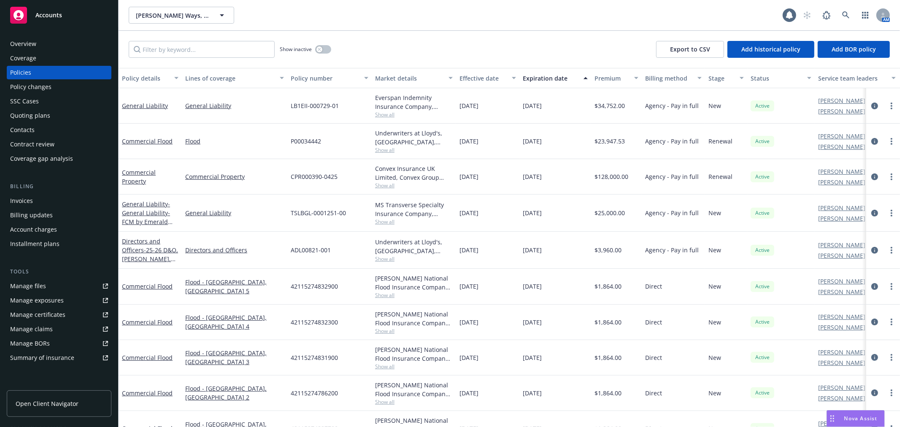
click at [20, 51] on div "Overview Coverage Policies Policy changes SSC Cases Quoting plans Contacts Cont…" at bounding box center [59, 101] width 105 height 128
click at [32, 37] on div "Overview" at bounding box center [23, 44] width 26 height 14
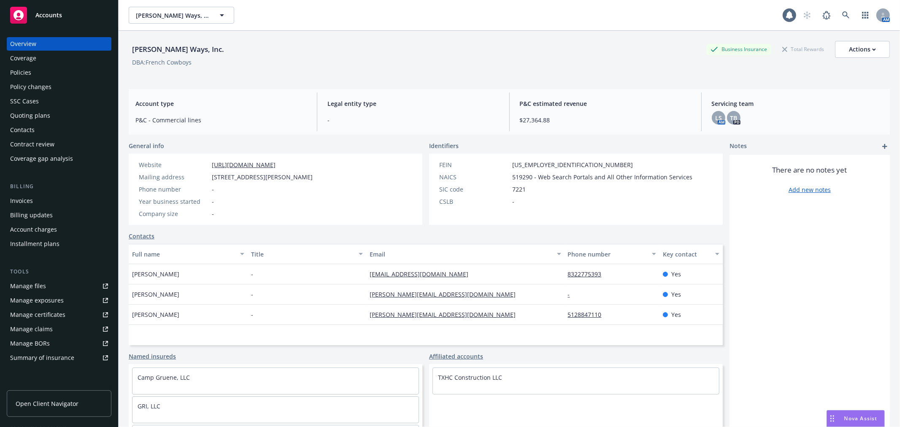
click at [26, 78] on div "Policies" at bounding box center [20, 73] width 21 height 14
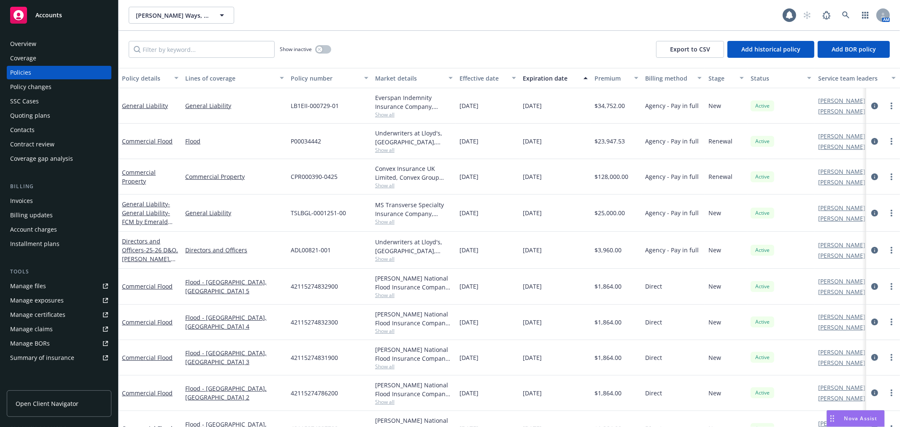
click at [35, 48] on div "Overview" at bounding box center [23, 44] width 26 height 14
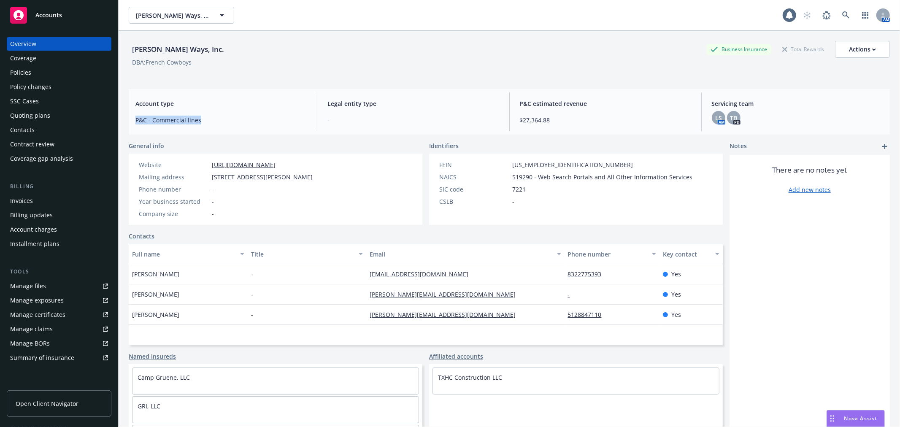
drag, startPoint x: 132, startPoint y: 118, endPoint x: 222, endPoint y: 116, distance: 89.5
click at [222, 116] on div "Account type P&C - Commercial lines" at bounding box center [221, 111] width 185 height 39
click at [222, 116] on span "P&C - Commercial lines" at bounding box center [220, 120] width 171 height 9
drag, startPoint x: 132, startPoint y: 103, endPoint x: 223, endPoint y: 119, distance: 91.9
click at [211, 131] on div "Account type P&C - Commercial lines Legal entity type - P&C estimated revenue $…" at bounding box center [509, 112] width 761 height 46
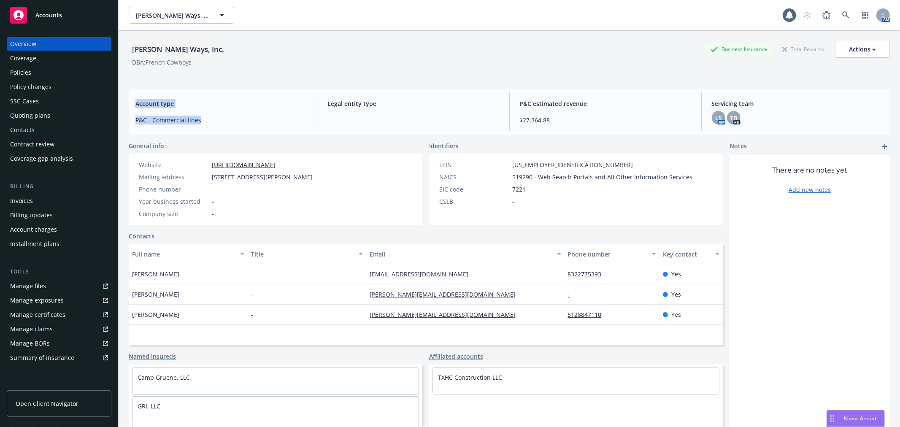
click at [223, 119] on span "P&C - Commercial lines" at bounding box center [220, 120] width 171 height 9
drag, startPoint x: 223, startPoint y: 119, endPoint x: 227, endPoint y: 117, distance: 4.9
click at [224, 119] on span "P&C - Commercial lines" at bounding box center [220, 120] width 171 height 9
click at [45, 64] on div "Coverage" at bounding box center [59, 58] width 98 height 14
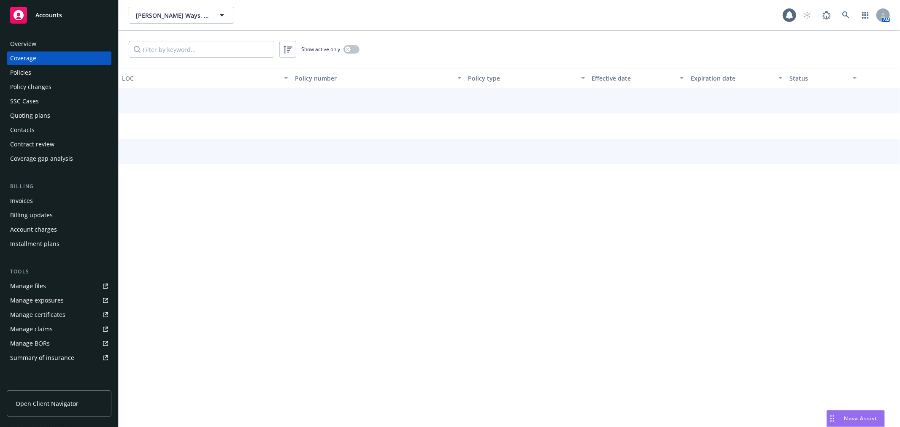
click at [38, 70] on div "Policies" at bounding box center [59, 73] width 98 height 14
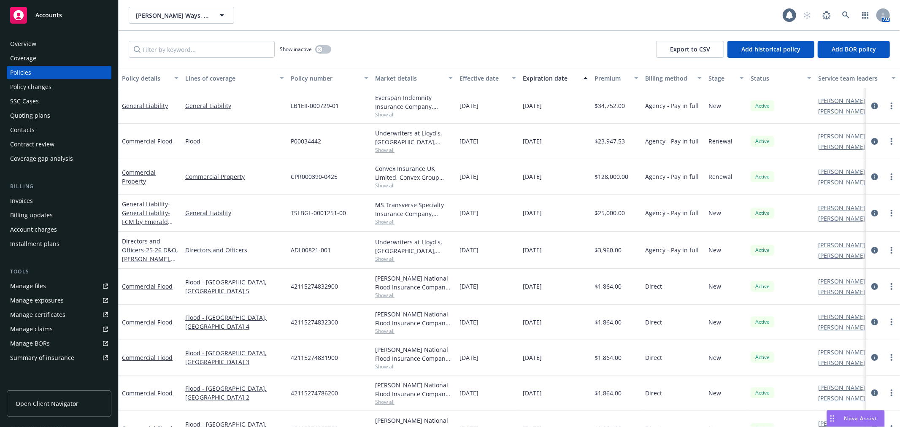
click at [448, 31] on div "Show inactive Export to CSV Add historical policy Add BOR policy" at bounding box center [509, 49] width 781 height 37
click at [313, 31] on div "Show inactive Export to CSV Add historical policy Add BOR policy" at bounding box center [509, 49] width 781 height 37
drag, startPoint x: 295, startPoint y: 52, endPoint x: 470, endPoint y: 50, distance: 175.1
click at [470, 50] on div "Show inactive Export to CSV Add historical policy Add BOR policy" at bounding box center [509, 49] width 781 height 37
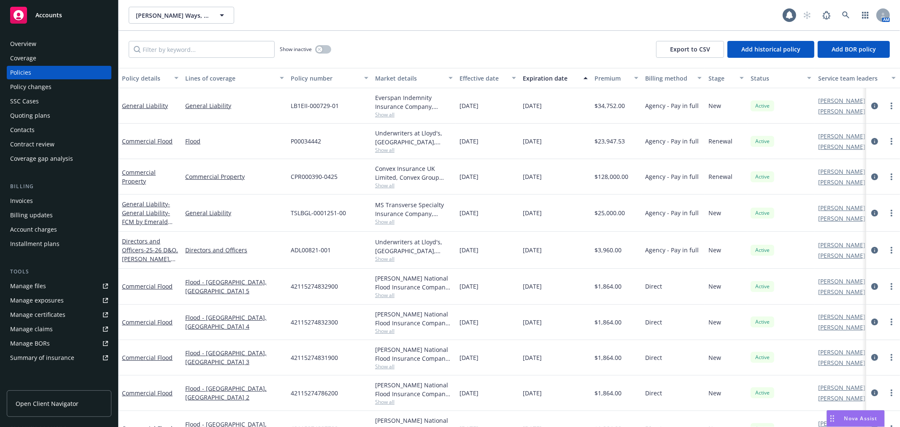
click at [474, 32] on div "Show inactive Export to CSV Add historical policy Add BOR policy" at bounding box center [509, 49] width 781 height 37
click at [471, 31] on div "Show inactive Export to CSV Add historical policy Add BOR policy" at bounding box center [509, 49] width 781 height 37
click at [380, 0] on div "[PERSON_NAME] Ways, Inc. [PERSON_NAME] Ways, Inc. 1 AM" at bounding box center [509, 15] width 781 height 30
click at [470, 16] on div "[PERSON_NAME] Ways, Inc. [PERSON_NAME] Ways, Inc." at bounding box center [456, 15] width 654 height 17
click at [408, 34] on div "Show inactive Export to CSV Add historical policy Add BOR policy" at bounding box center [509, 49] width 781 height 37
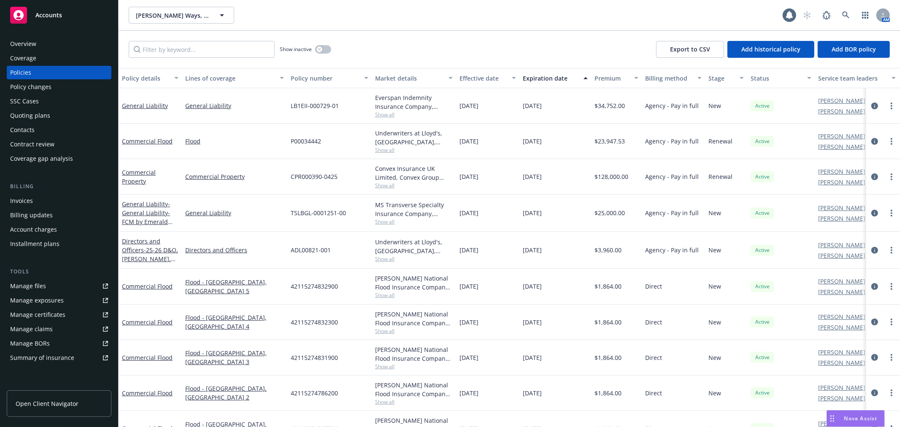
click at [402, 30] on div "[PERSON_NAME] Ways, Inc. [PERSON_NAME] Ways, Inc. 1 AM" at bounding box center [509, 15] width 781 height 30
click at [400, 31] on div "Show inactive Export to CSV Add historical policy Add BOR policy" at bounding box center [509, 49] width 781 height 37
click at [44, 40] on div "Overview" at bounding box center [59, 44] width 98 height 14
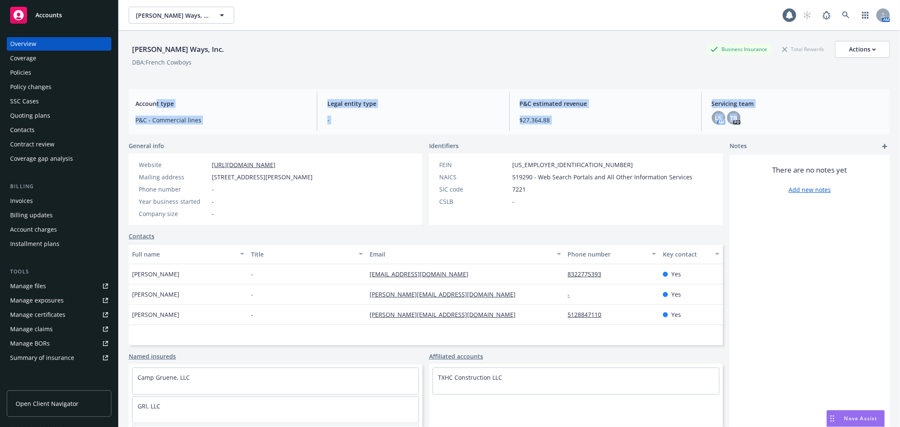
drag, startPoint x: 782, startPoint y: 121, endPoint x: 122, endPoint y: 91, distance: 661.4
click at [143, 106] on div "Account type P&C - Commercial lines Legal entity type - P&C estimated revenue $…" at bounding box center [509, 112] width 761 height 46
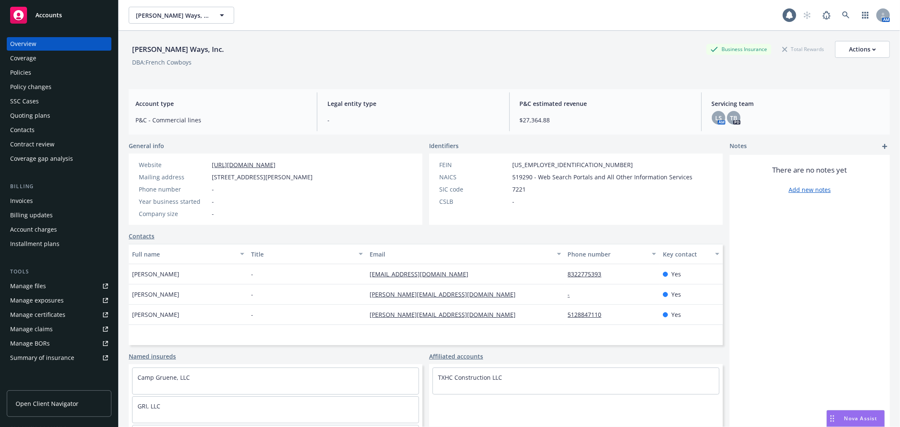
click at [122, 91] on div "[PERSON_NAME] Ways, Inc. Business Insurance Total Rewards Actions DBA: French C…" at bounding box center [509, 244] width 781 height 427
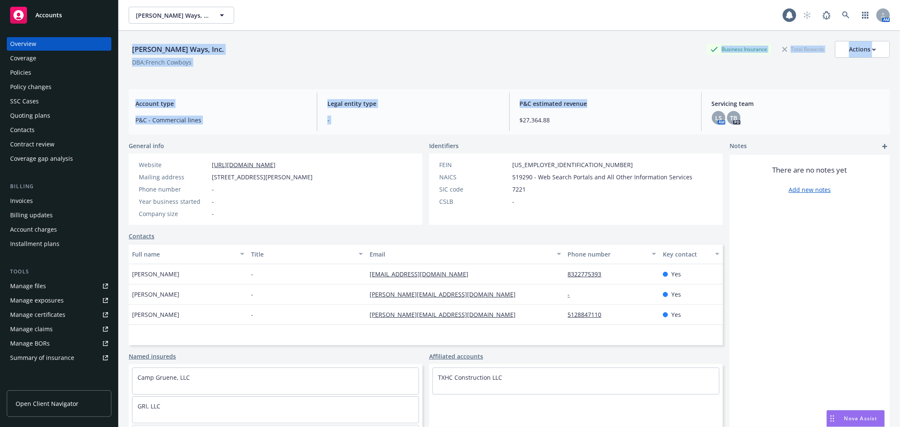
drag, startPoint x: 130, startPoint y: 45, endPoint x: 651, endPoint y: 111, distance: 525.6
click at [651, 111] on div "[PERSON_NAME] Ways, Inc. Business Insurance Total Rewards Actions DBA: French C…" at bounding box center [509, 239] width 761 height 417
click at [651, 111] on div "P&C estimated revenue $27,364.88" at bounding box center [605, 111] width 185 height 39
click at [646, 106] on span "P&C estimated revenue" at bounding box center [605, 103] width 171 height 9
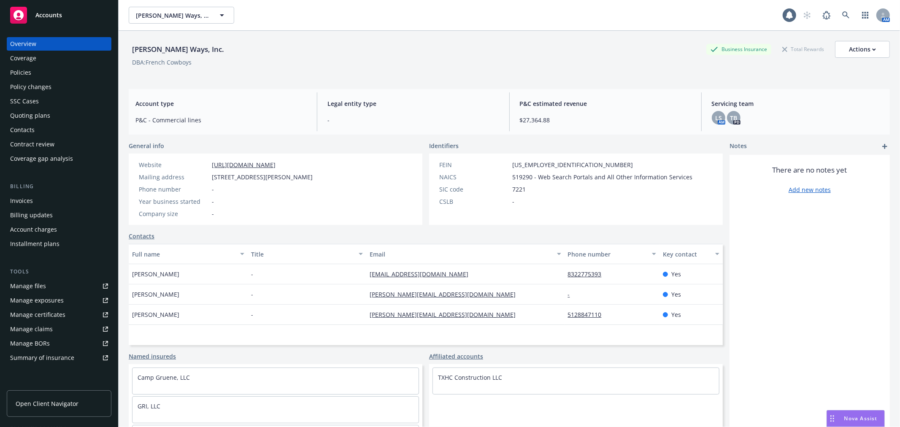
click at [646, 106] on span "P&C estimated revenue" at bounding box center [605, 103] width 171 height 9
click at [131, 55] on div "[PERSON_NAME] Ways, Inc." at bounding box center [178, 49] width 99 height 17
drag, startPoint x: 131, startPoint y: 55, endPoint x: 264, endPoint y: 77, distance: 135.1
click at [264, 77] on div "[PERSON_NAME] Ways, Inc. Business Insurance Total Rewards Actions DBA: French C…" at bounding box center [509, 56] width 761 height 51
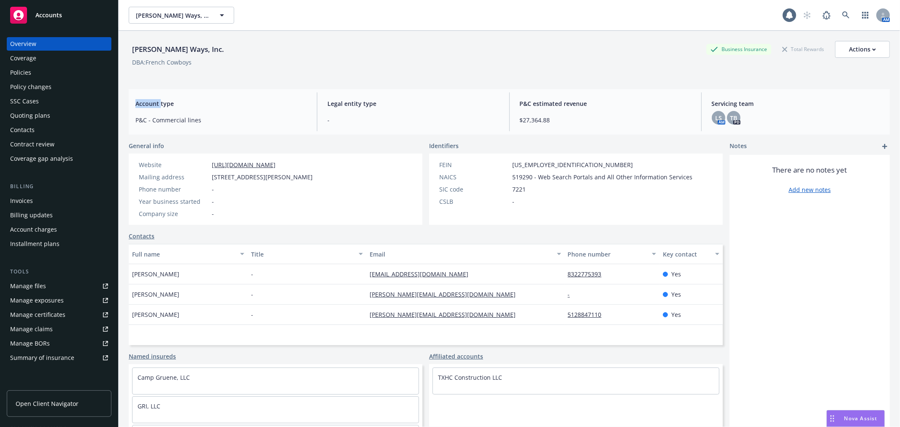
click at [264, 77] on div "[PERSON_NAME] Ways, Inc. Business Insurance Total Rewards Actions DBA: French C…" at bounding box center [509, 56] width 761 height 51
drag, startPoint x: 569, startPoint y: 113, endPoint x: 501, endPoint y: 94, distance: 70.0
click at [502, 94] on div "Account type P&C - Commercial lines Legal entity type - P&C estimated revenue $…" at bounding box center [509, 112] width 761 height 46
click at [501, 94] on div "Legal entity type -" at bounding box center [413, 111] width 185 height 39
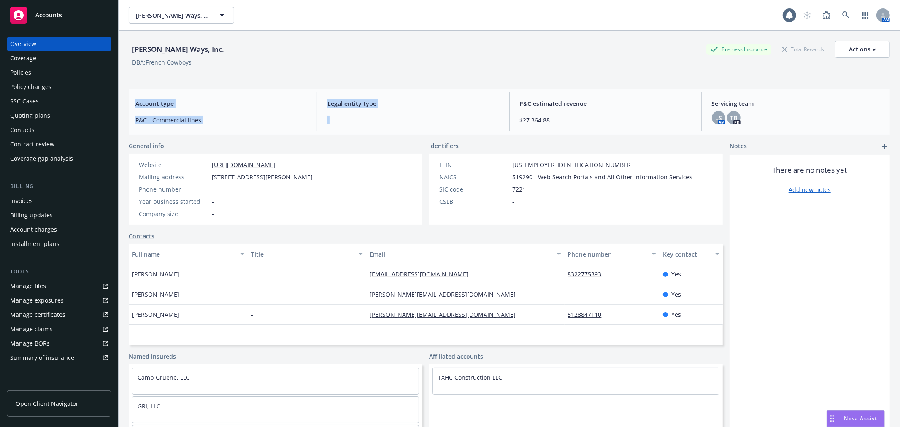
drag, startPoint x: 122, startPoint y: 106, endPoint x: 422, endPoint y: 121, distance: 301.2
click at [422, 121] on div "[PERSON_NAME] Ways, Inc. Business Insurance Total Rewards Actions DBA: French C…" at bounding box center [509, 244] width 781 height 427
click at [422, 121] on span "-" at bounding box center [412, 120] width 171 height 9
click at [423, 120] on span "-" at bounding box center [412, 120] width 171 height 9
drag, startPoint x: 565, startPoint y: 123, endPoint x: 137, endPoint y: 89, distance: 429.5
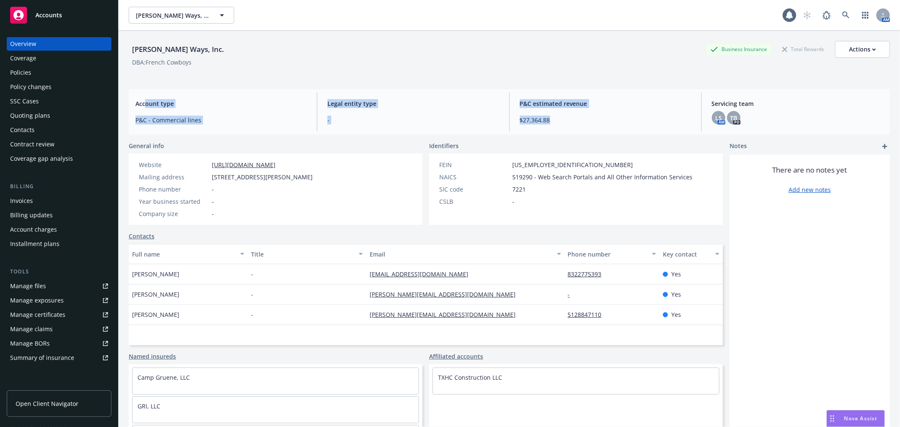
click at [138, 91] on div "Account type P&C - Commercial lines Legal entity type - P&C estimated revenue $…" at bounding box center [509, 112] width 761 height 46
drag, startPoint x: 136, startPoint y: 93, endPoint x: 132, endPoint y: 98, distance: 6.6
click at [135, 95] on div "Account type P&C - Commercial lines" at bounding box center [221, 111] width 185 height 39
drag, startPoint x: 237, startPoint y: 90, endPoint x: 580, endPoint y: 98, distance: 342.7
click at [578, 96] on div "Account type P&C - Commercial lines Legal entity type - P&C estimated revenue $…" at bounding box center [509, 112] width 761 height 46
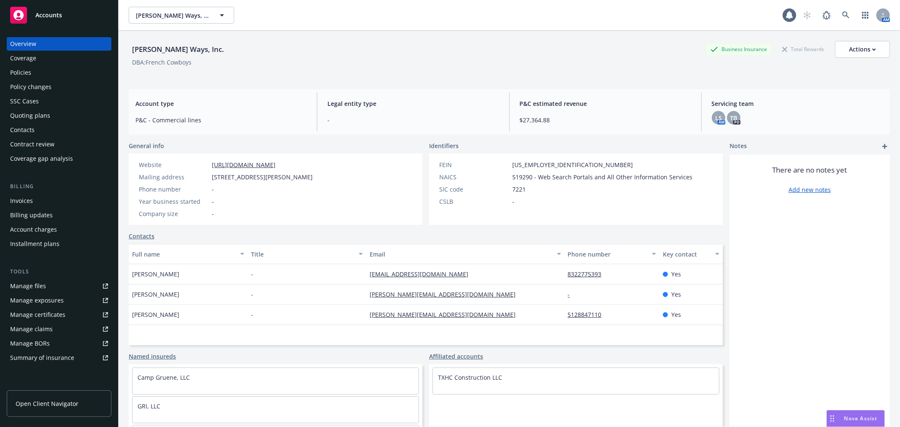
click at [576, 117] on span "$27,364.88" at bounding box center [605, 120] width 171 height 9
click at [577, 108] on span "P&C estimated revenue" at bounding box center [605, 103] width 171 height 9
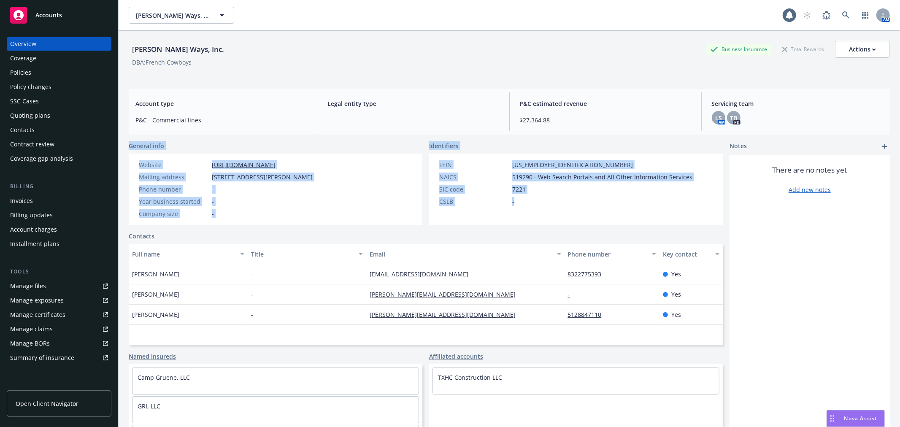
drag, startPoint x: 126, startPoint y: 143, endPoint x: 560, endPoint y: 200, distance: 438.3
click at [560, 200] on div "[PERSON_NAME] Ways, Inc. Business Insurance Total Rewards Actions DBA: French C…" at bounding box center [509, 244] width 781 height 427
click at [560, 200] on div "CSLB -" at bounding box center [566, 201] width 260 height 9
drag, startPoint x: 129, startPoint y: 142, endPoint x: 619, endPoint y: 197, distance: 493.8
click at [619, 197] on div "General info Website [URL][DOMAIN_NAME] Mailing address [STREET_ADDRESS][PERSON…" at bounding box center [426, 183] width 594 height 84
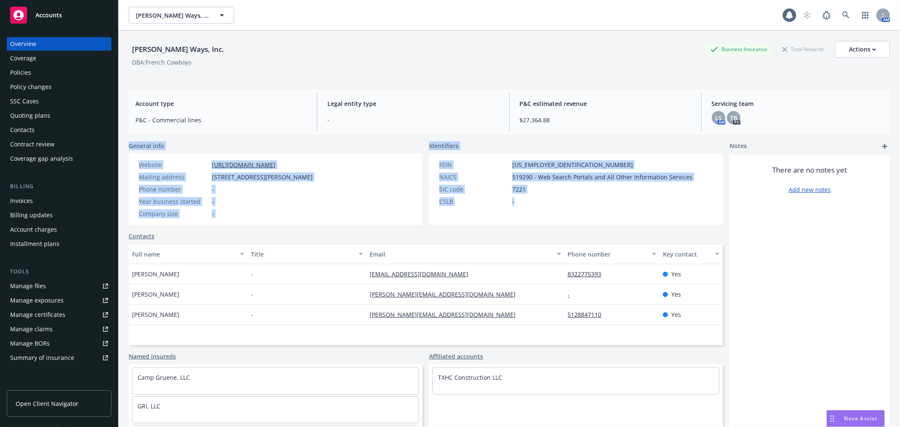
click at [619, 197] on div "CSLB -" at bounding box center [566, 201] width 260 height 9
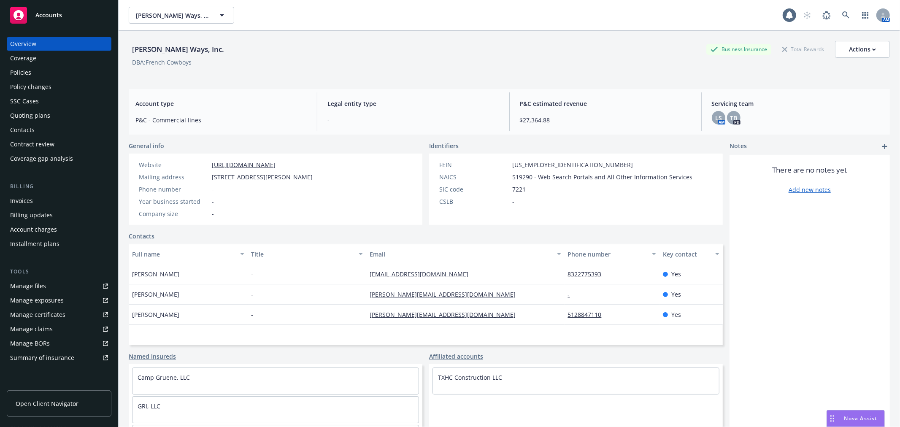
click at [40, 65] on div "Overview Coverage Policies Policy changes SSC Cases Quoting plans Contacts Cont…" at bounding box center [59, 101] width 105 height 128
click at [41, 69] on div "Policies" at bounding box center [59, 73] width 98 height 14
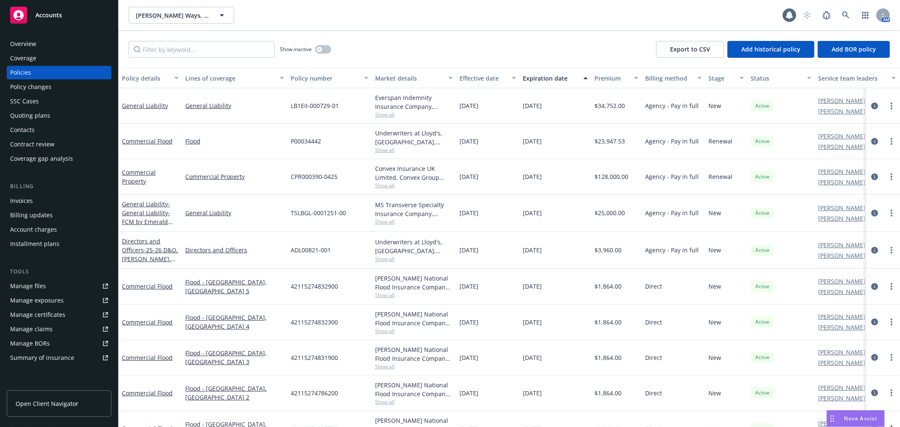
click at [442, 52] on div "Show inactive Export to CSV Add historical policy Add BOR policy" at bounding box center [509, 49] width 781 height 37
drag, startPoint x: 442, startPoint y: 52, endPoint x: 368, endPoint y: 24, distance: 79.2
click at [366, 24] on div "[PERSON_NAME] Ways, Inc. [PERSON_NAME] Ways, Inc. 1 AM Show inactive Export to …" at bounding box center [509, 213] width 781 height 427
drag, startPoint x: 376, startPoint y: 23, endPoint x: 386, endPoint y: 28, distance: 11.3
click at [376, 23] on div "[PERSON_NAME] Ways, Inc. [PERSON_NAME] Ways, Inc." at bounding box center [456, 15] width 654 height 17
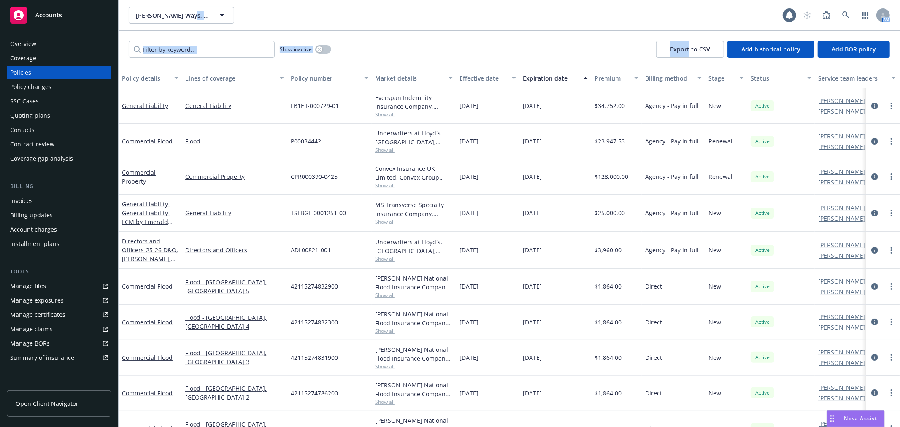
click at [511, 58] on div "Show inactive Export to CSV Add historical policy Add BOR policy" at bounding box center [509, 49] width 781 height 37
click at [363, 51] on div "Show inactive Export to CSV Add historical policy Add BOR policy" at bounding box center [509, 49] width 781 height 37
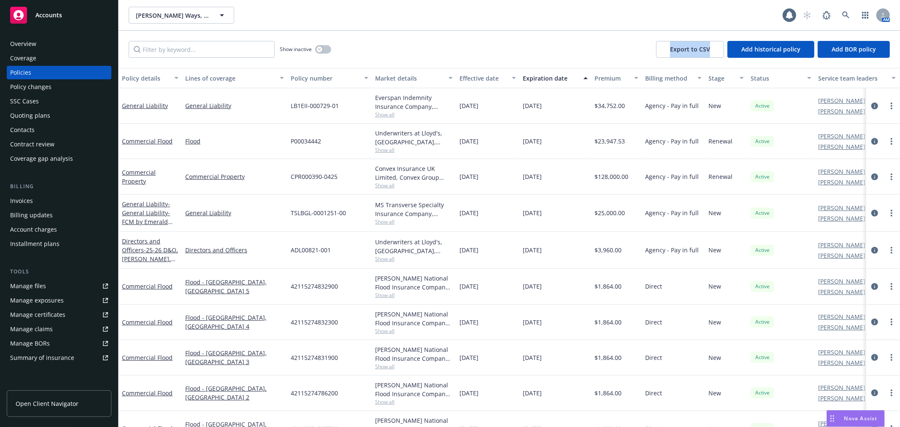
click at [363, 51] on div "Show inactive Export to CSV Add historical policy Add BOR policy" at bounding box center [509, 49] width 781 height 37
click at [532, 68] on button "Expiration date" at bounding box center [555, 78] width 72 height 20
click at [529, 61] on div "Show inactive Export to CSV Add historical policy Add BOR policy" at bounding box center [509, 49] width 781 height 37
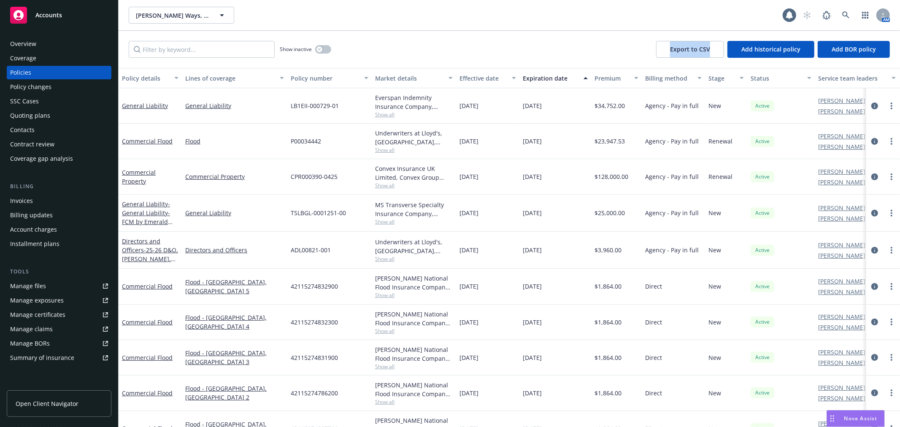
click at [530, 62] on div "Show inactive Export to CSV Add historical policy Add BOR policy" at bounding box center [509, 49] width 781 height 37
click at [640, 26] on div "[PERSON_NAME] Ways, Inc. [PERSON_NAME] Ways, Inc. 1 AM" at bounding box center [509, 15] width 781 height 30
click at [62, 9] on div "Accounts" at bounding box center [59, 15] width 98 height 17
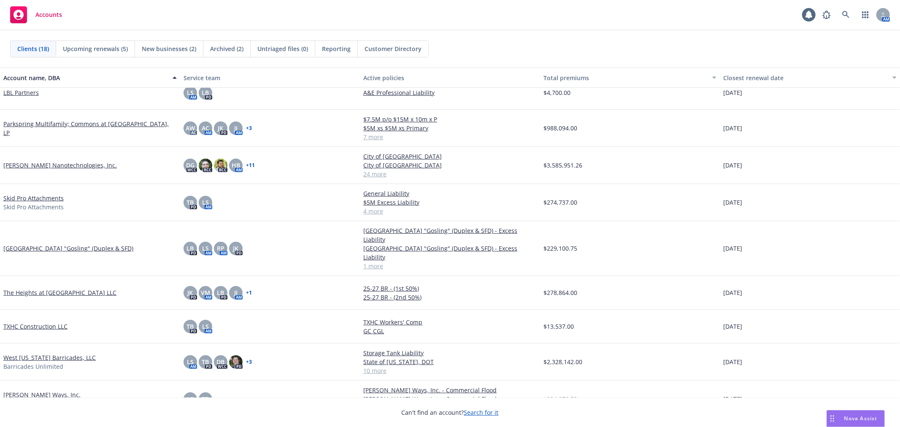
scroll to position [318, 0]
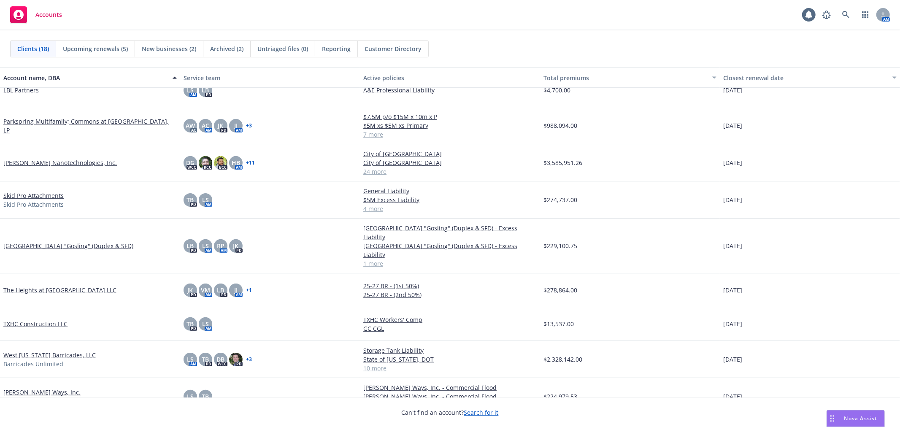
click at [16, 388] on link "[PERSON_NAME] Ways, Inc." at bounding box center [41, 392] width 77 height 9
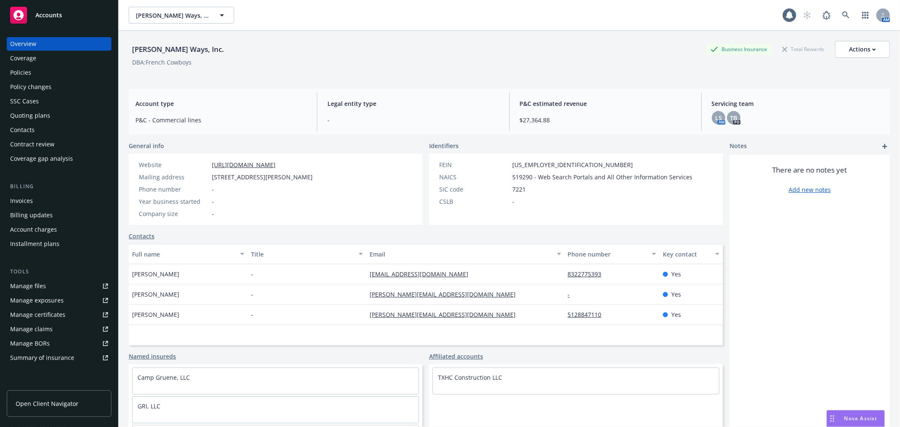
click at [33, 73] on div "Policies" at bounding box center [59, 73] width 98 height 14
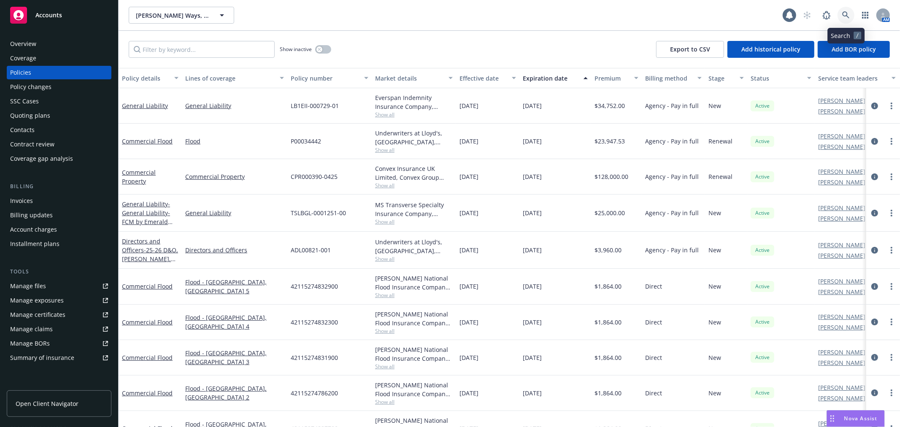
click at [845, 19] on link at bounding box center [846, 15] width 17 height 17
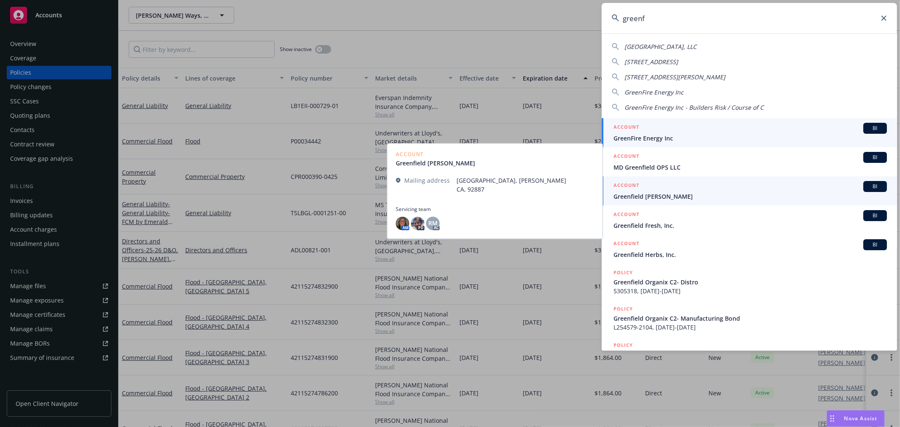
type input "greenf"
click at [723, 137] on span "GreenFire Energy Inc" at bounding box center [749, 138] width 273 height 9
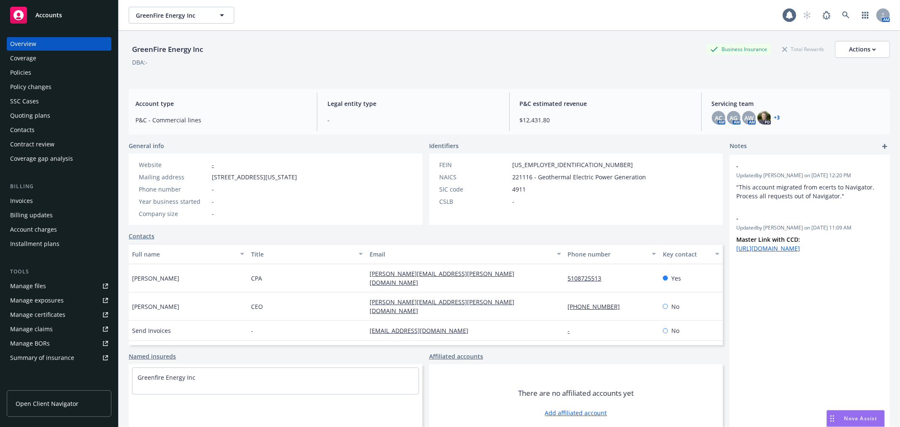
click at [48, 73] on div "Policies" at bounding box center [59, 73] width 98 height 14
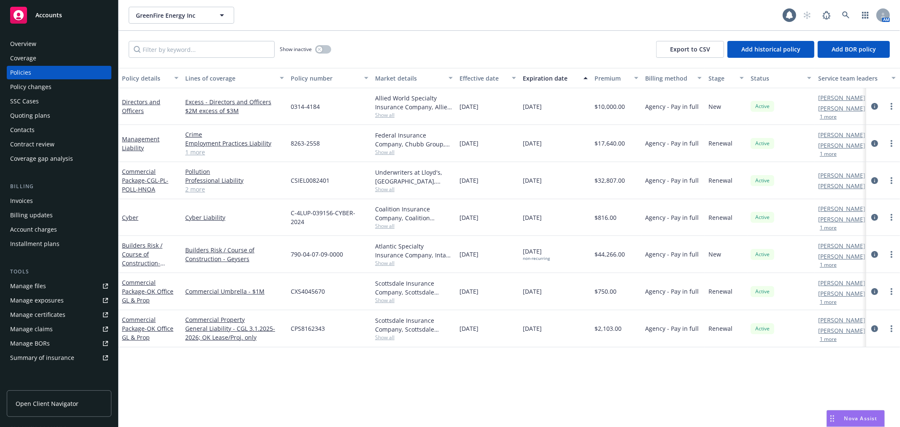
click at [419, 47] on div "Show inactive Export to CSV Add historical policy Add BOR policy" at bounding box center [509, 49] width 781 height 37
click at [831, 114] on button "1 more" at bounding box center [828, 116] width 17 height 5
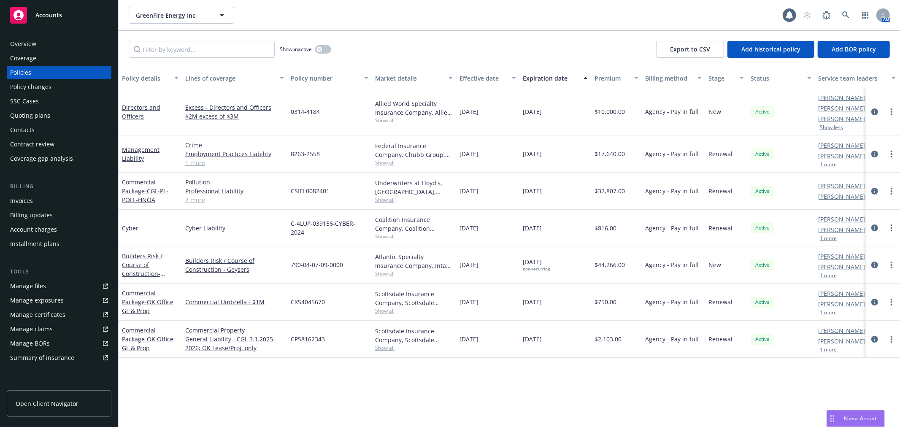
scroll to position [123, 0]
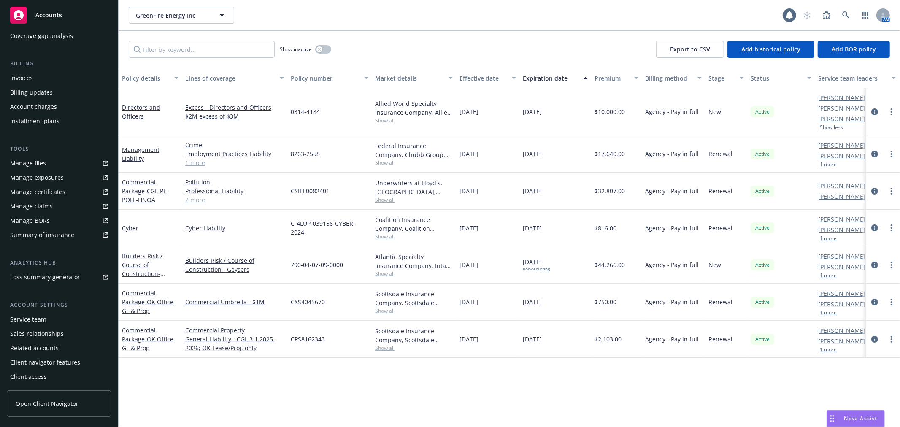
click at [51, 321] on div "Service team" at bounding box center [59, 320] width 98 height 14
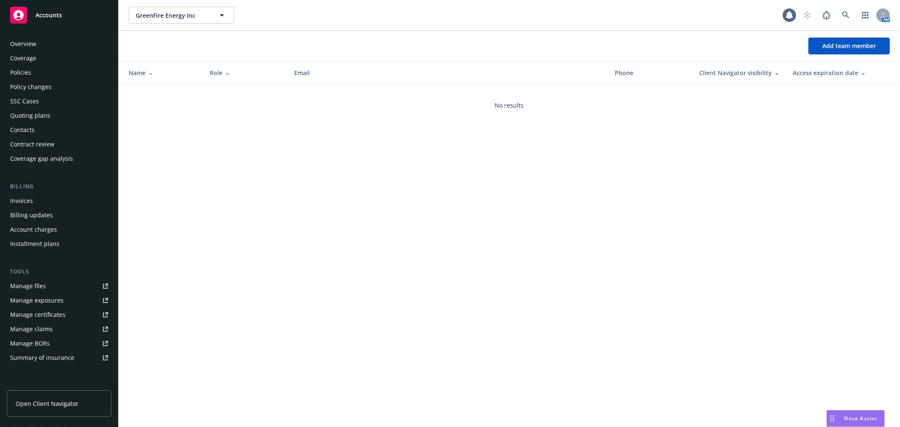
scroll to position [123, 0]
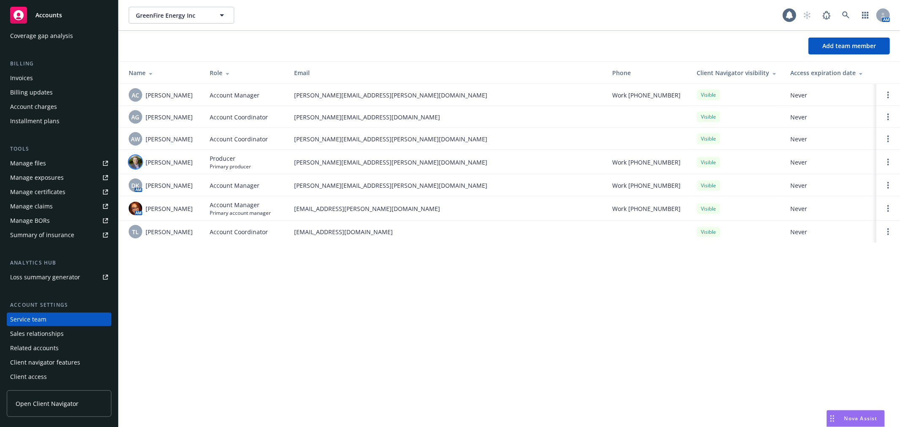
click at [129, 167] on img at bounding box center [136, 162] width 14 height 14
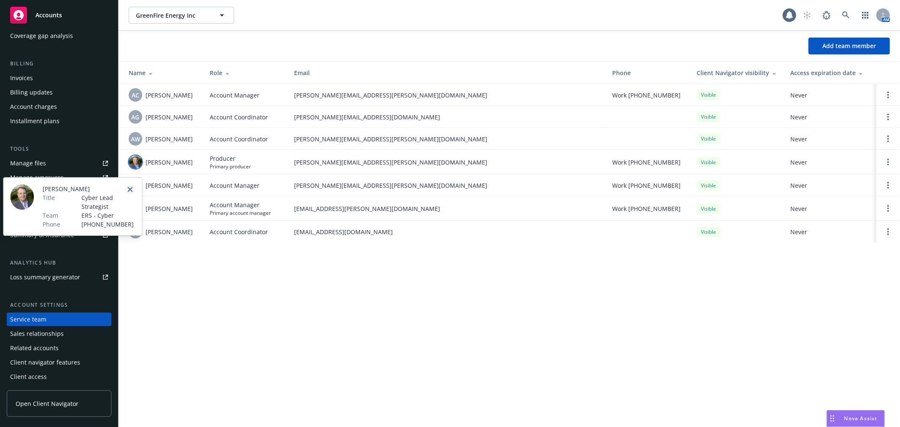
click at [129, 190] on icon "close" at bounding box center [129, 189] width 5 height 5
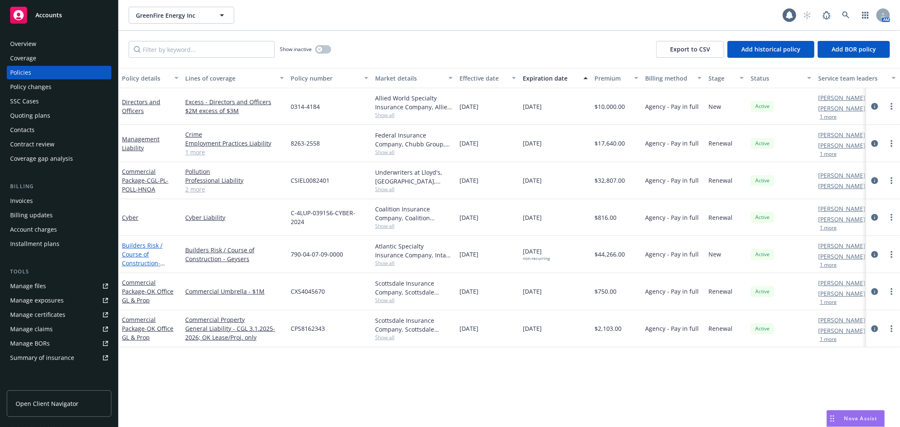
click at [134, 242] on link "Builders Risk / Course of Construction - Builders Risk - Geysers Project" at bounding box center [143, 262] width 43 height 43
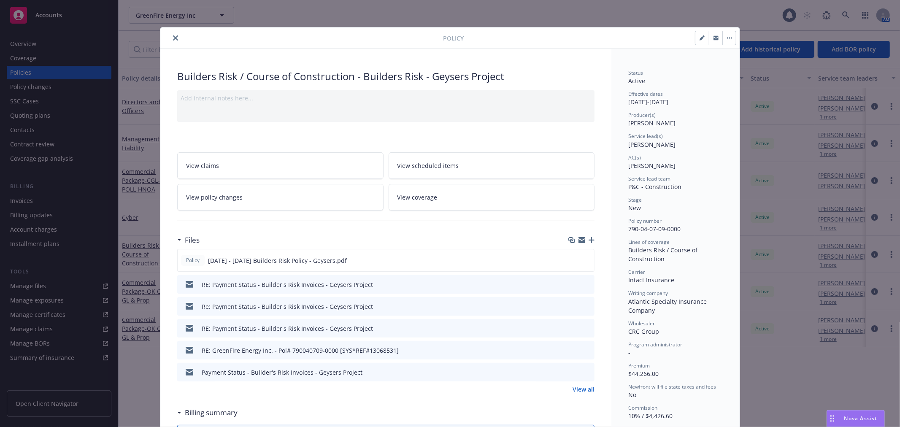
drag, startPoint x: 173, startPoint y: 35, endPoint x: 193, endPoint y: 40, distance: 20.4
click at [174, 35] on button "close" at bounding box center [175, 38] width 10 height 10
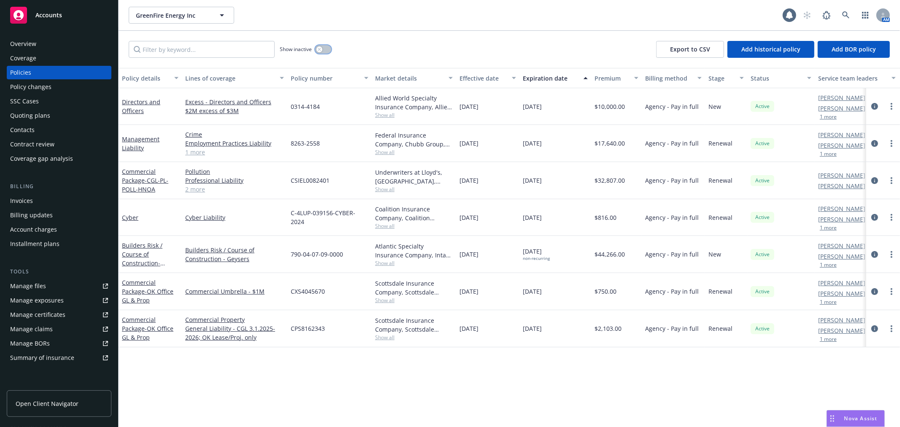
click at [321, 51] on icon "button" at bounding box center [319, 49] width 3 height 3
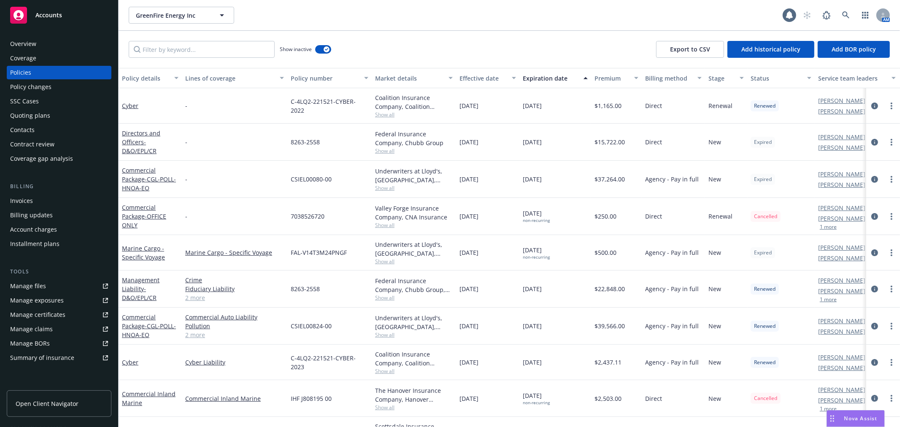
click at [547, 81] on div "Expiration date" at bounding box center [551, 78] width 56 height 9
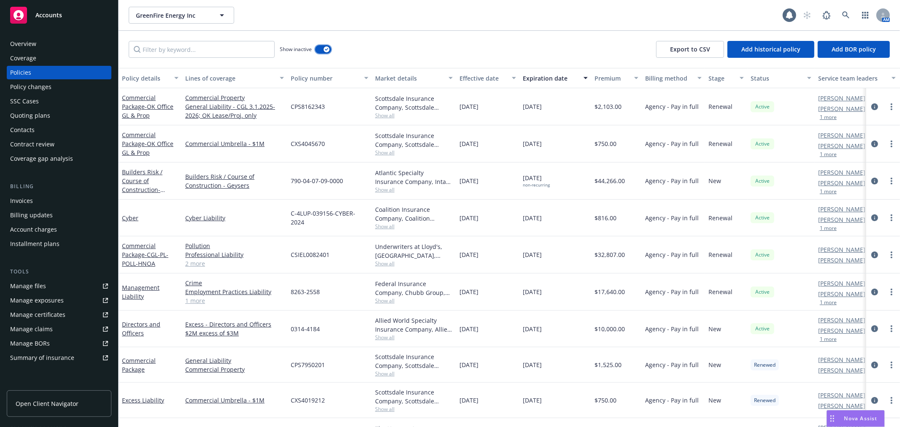
click at [322, 45] on button "button" at bounding box center [323, 49] width 16 height 8
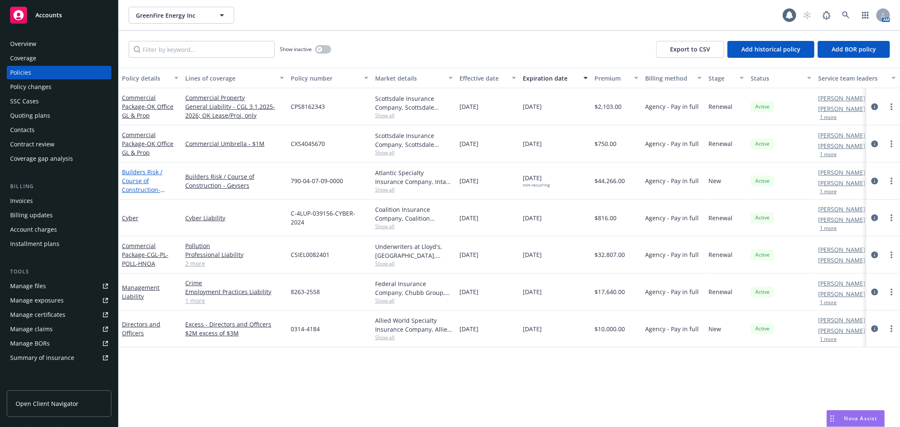
click at [138, 172] on link "Builders Risk / Course of Construction - Builders Risk - Geysers Project" at bounding box center [143, 189] width 43 height 43
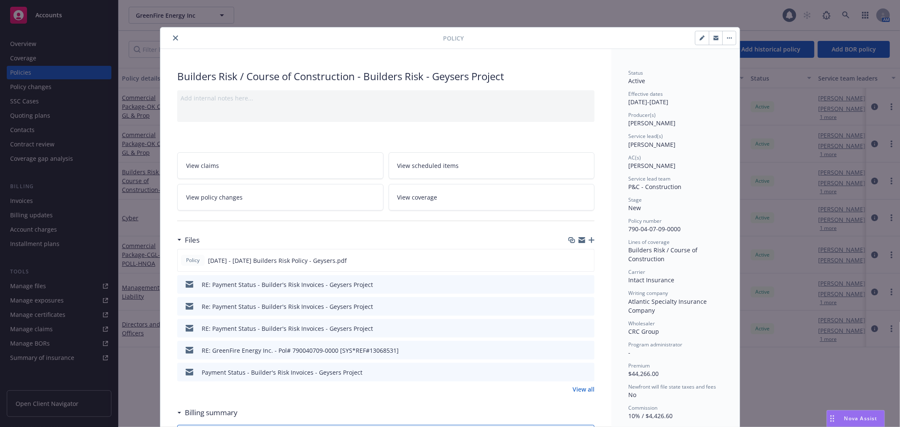
scroll to position [25, 0]
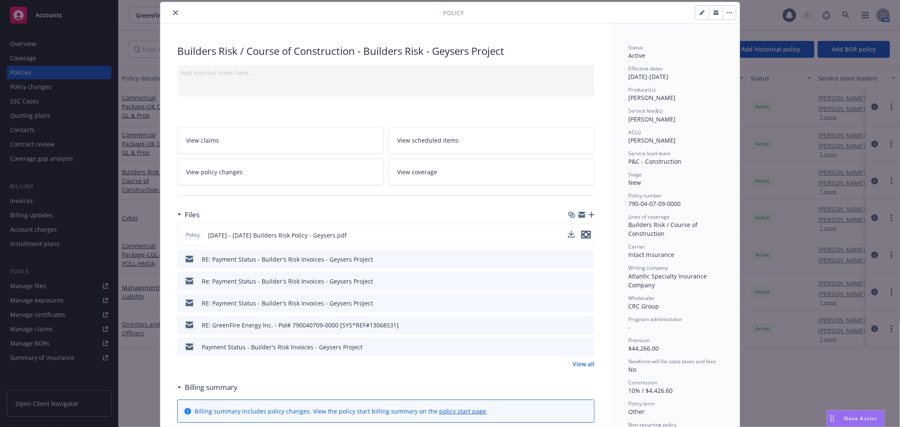
click at [583, 233] on icon "preview file" at bounding box center [586, 235] width 8 height 6
click at [173, 13] on icon "close" at bounding box center [175, 12] width 5 height 5
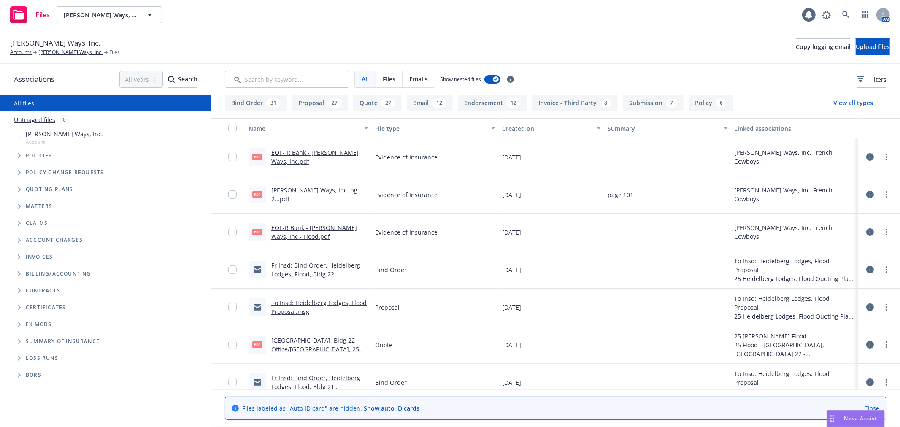
click at [386, 31] on div "Wilder Ways, Inc. Accounts Wilder Ways, Inc. Files Copy logging email Upload fi…" at bounding box center [450, 47] width 900 height 34
click at [385, 30] on div "Files Wilder Ways, Inc. Wilder Ways, Inc. 1 AM" at bounding box center [450, 15] width 900 height 30
click at [412, 26] on div "Files Wilder Ways, Inc. Wilder Ways, Inc. 1 AM" at bounding box center [450, 15] width 900 height 30
click at [413, 30] on div "Files Wilder Ways, Inc. Wilder Ways, Inc. 1 AM" at bounding box center [450, 15] width 900 height 30
click at [410, 0] on div "Files Wilder Ways, Inc. Wilder Ways, Inc. 1 AM" at bounding box center [450, 15] width 900 height 30
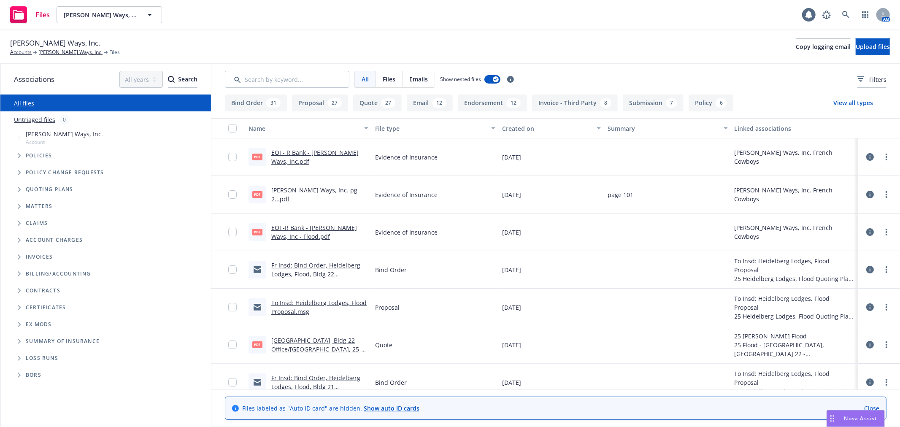
click at [211, 64] on div "Associations All years 2027 2026 2025 2024 2023 2022 2021 2020 2019 2018 2017 2…" at bounding box center [105, 245] width 211 height 363
drag, startPoint x: 483, startPoint y: 20, endPoint x: 474, endPoint y: 32, distance: 14.9
click at [479, 24] on div "Files Wilder Ways, Inc. Wilder Ways, Inc. 1 AM" at bounding box center [450, 15] width 900 height 30
click at [471, 30] on div "Files Wilder Ways, Inc. Wilder Ways, Inc. 1 AM" at bounding box center [450, 15] width 900 height 30
click at [449, 29] on div "Files Wilder Ways, Inc. Wilder Ways, Inc. 1 AM" at bounding box center [450, 15] width 900 height 30
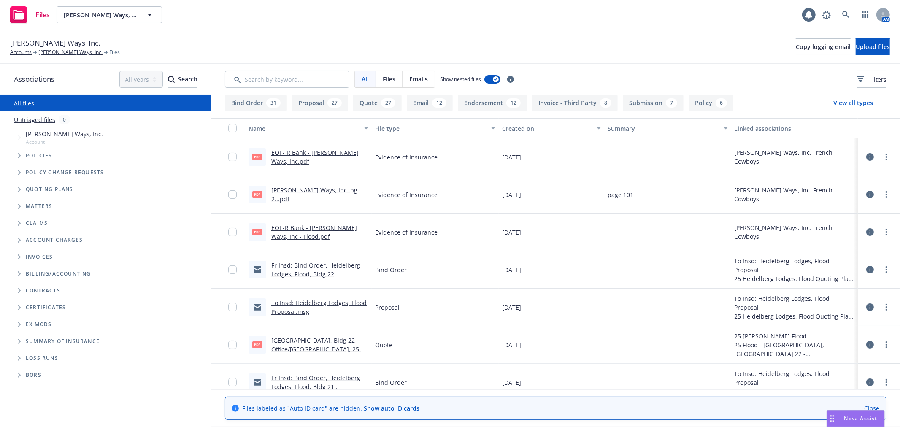
click at [444, 31] on div "Wilder Ways, Inc. Accounts Wilder Ways, Inc. Files Copy logging email Upload fi…" at bounding box center [450, 47] width 900 height 34
click at [285, 45] on div "Wilder Ways, Inc. Accounts Wilder Ways, Inc. Files Copy logging email Upload fi…" at bounding box center [450, 47] width 880 height 19
drag, startPoint x: 11, startPoint y: 39, endPoint x: 125, endPoint y: 41, distance: 114.3
click at [124, 41] on div "Wilder Ways, Inc. Accounts Wilder Ways, Inc. Files Copy logging email Upload fi…" at bounding box center [450, 47] width 880 height 19
drag, startPoint x: 125, startPoint y: 41, endPoint x: 146, endPoint y: 40, distance: 20.3
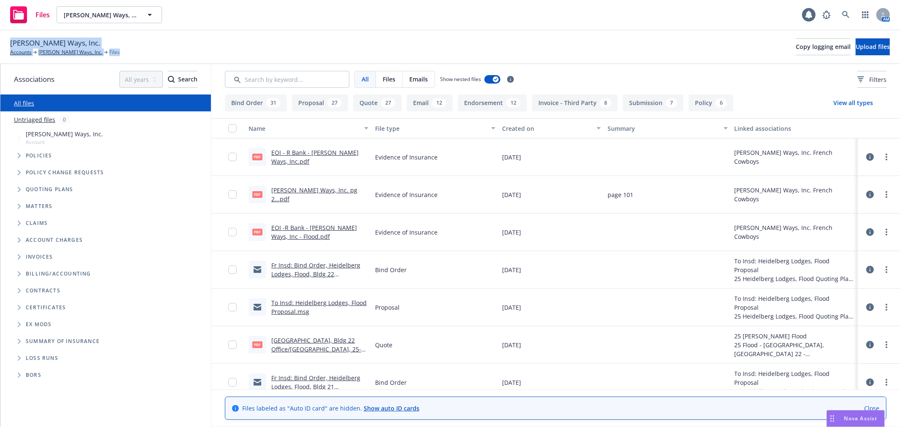
click at [126, 41] on div "Wilder Ways, Inc. Accounts Wilder Ways, Inc. Files Copy logging email Upload fi…" at bounding box center [450, 47] width 880 height 19
click at [403, 41] on div "Wilder Ways, Inc. Accounts Wilder Ways, Inc. Files Copy logging email Upload fi…" at bounding box center [450, 47] width 880 height 19
drag, startPoint x: 113, startPoint y: 57, endPoint x: 4, endPoint y: 37, distance: 110.4
click at [4, 37] on div "Wilder Ways, Inc. Accounts Wilder Ways, Inc. Files Copy logging email Upload fi…" at bounding box center [450, 47] width 900 height 34
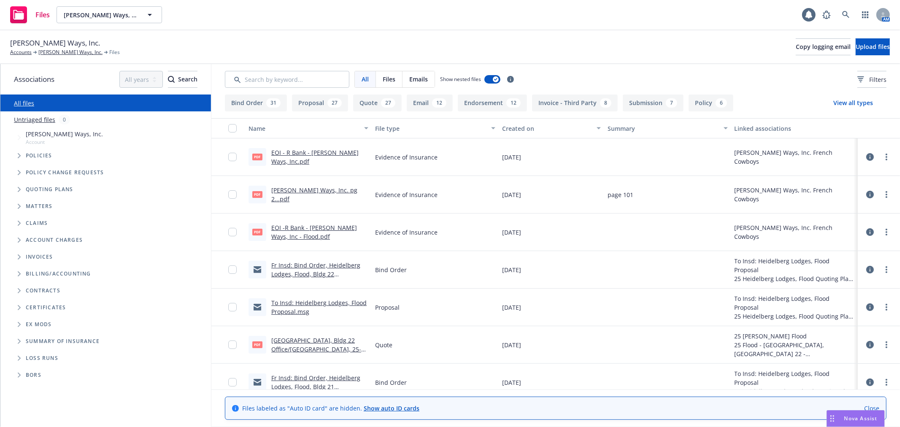
click at [270, 44] on div "Wilder Ways, Inc. Accounts Wilder Ways, Inc. Files Copy logging email Upload fi…" at bounding box center [450, 47] width 880 height 19
click at [867, 407] on link "Close" at bounding box center [871, 408] width 15 height 9
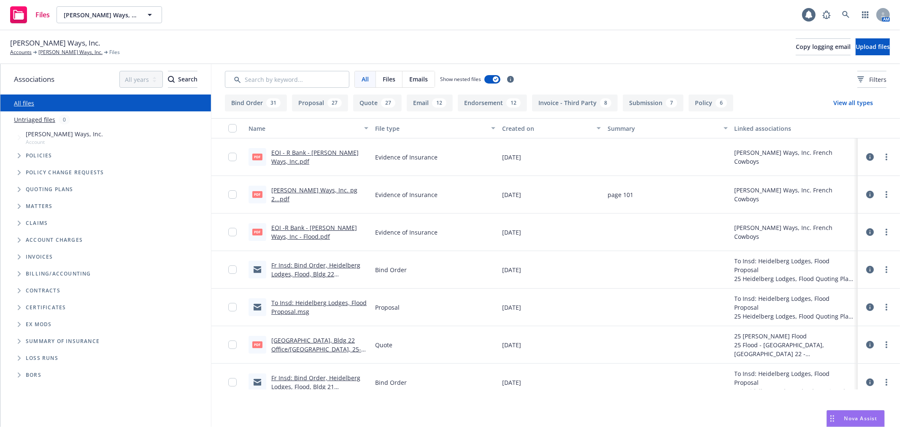
drag, startPoint x: 332, startPoint y: 49, endPoint x: 334, endPoint y: 41, distance: 9.1
click at [332, 49] on div "Wilder Ways, Inc. Accounts Wilder Ways, Inc. Files Copy logging email Upload fi…" at bounding box center [450, 47] width 880 height 19
